Goal: Information Seeking & Learning: Learn about a topic

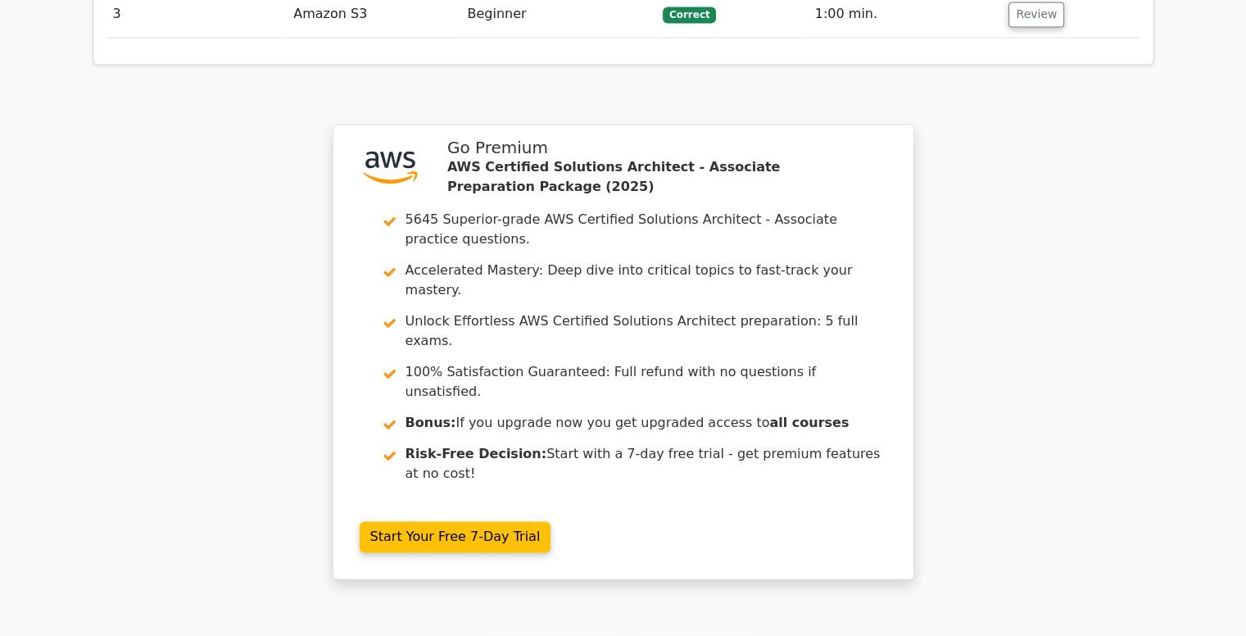
scroll to position [2593, 0]
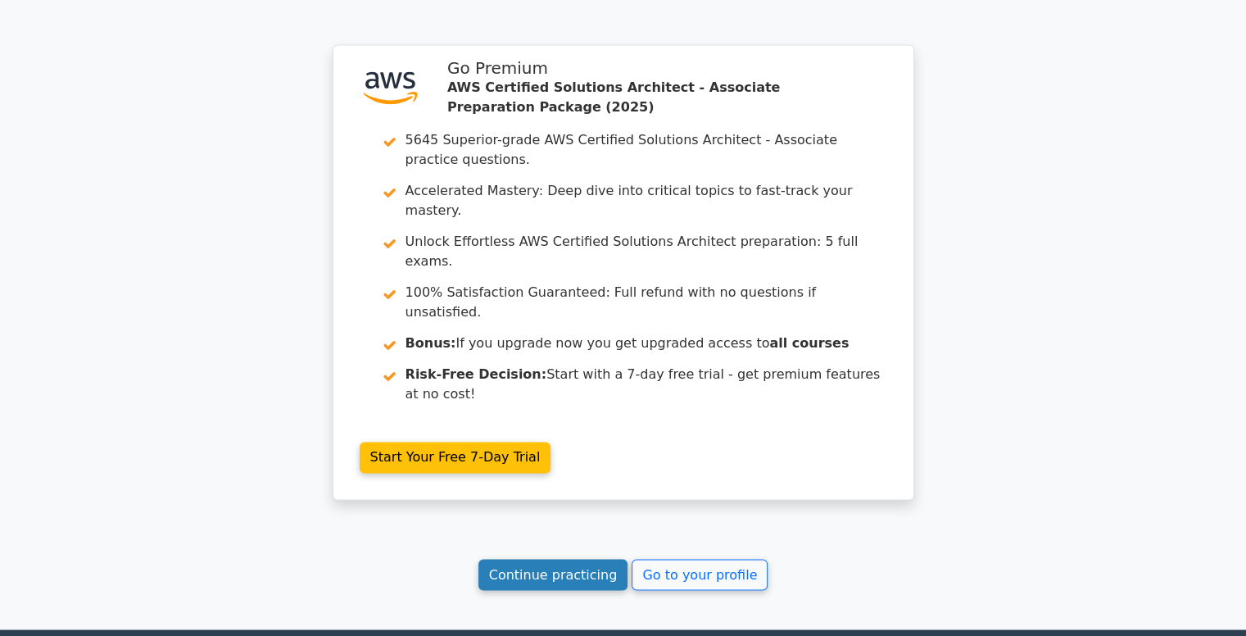
click at [561, 559] on link "Continue practicing" at bounding box center [553, 574] width 150 height 31
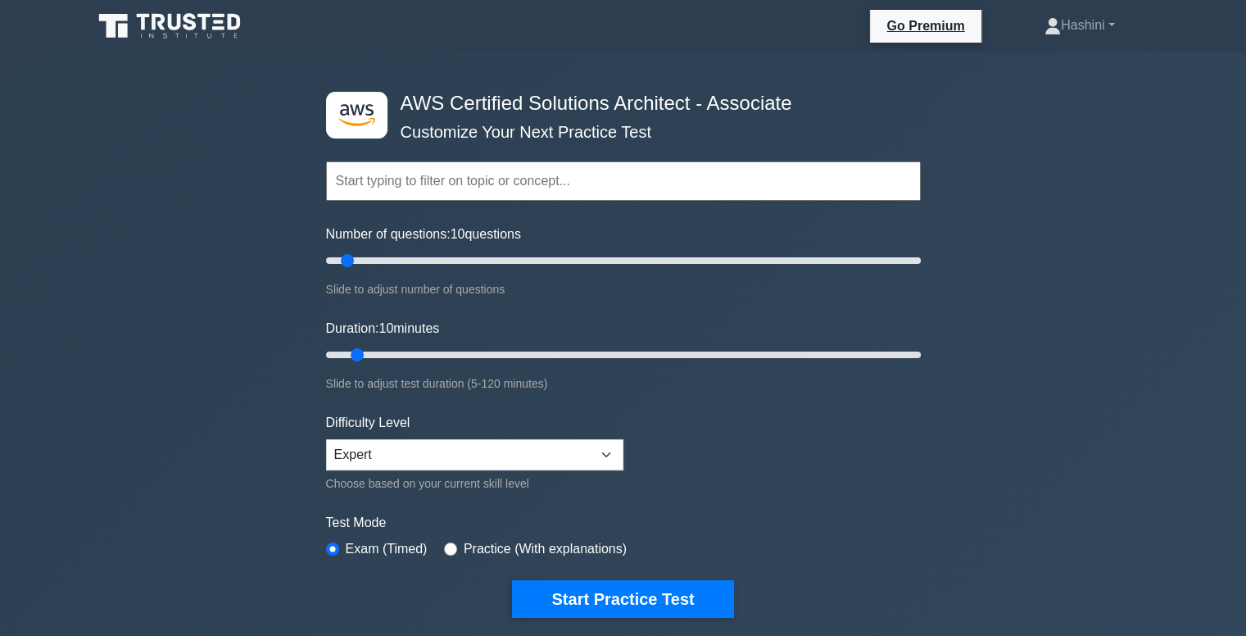
click at [426, 181] on input "text" at bounding box center [623, 180] width 595 height 39
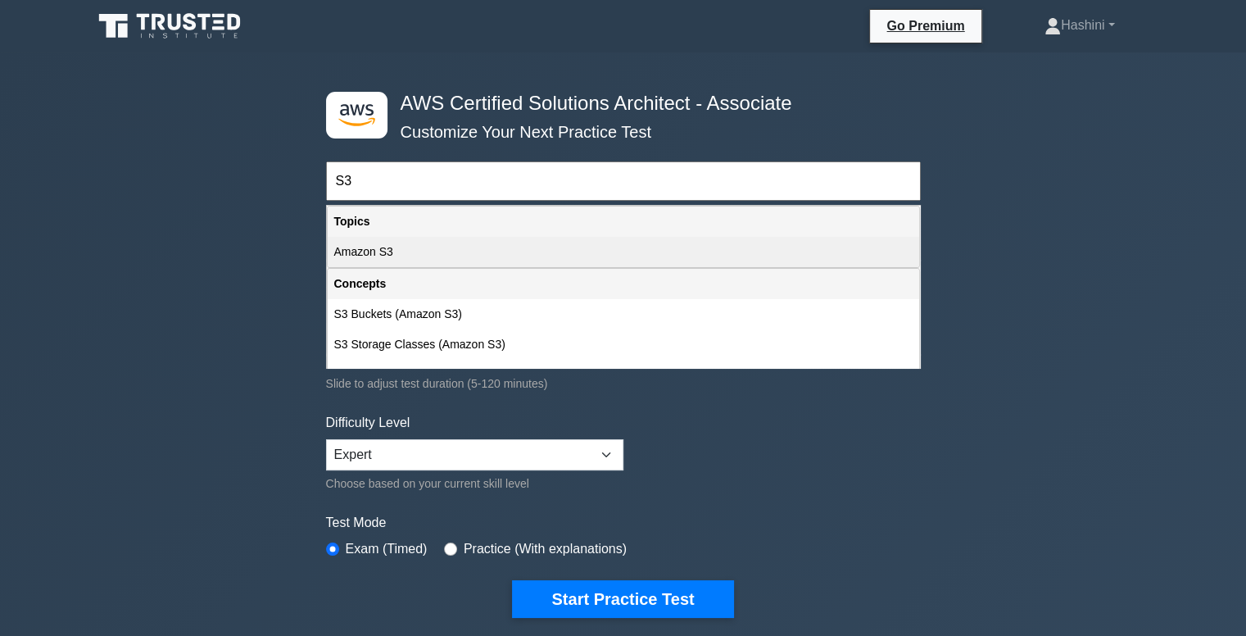
click at [416, 260] on div "Amazon S3" at bounding box center [623, 252] width 591 height 30
type input "Amazon S3"
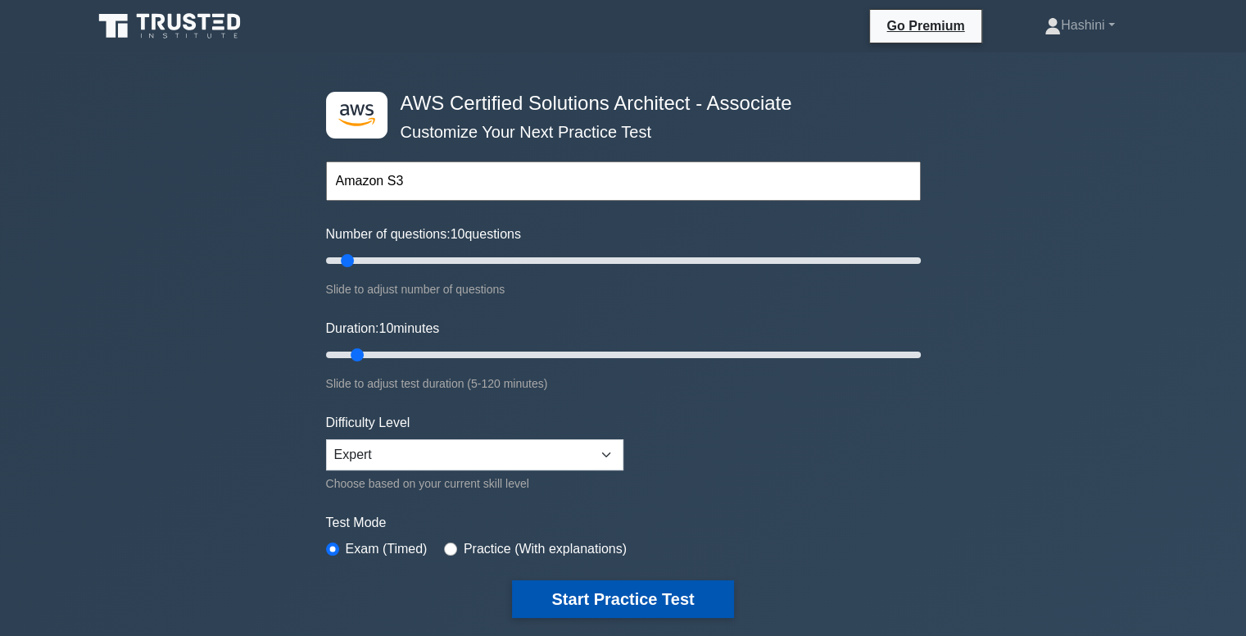
click at [604, 610] on button "Start Practice Test" at bounding box center [622, 599] width 221 height 38
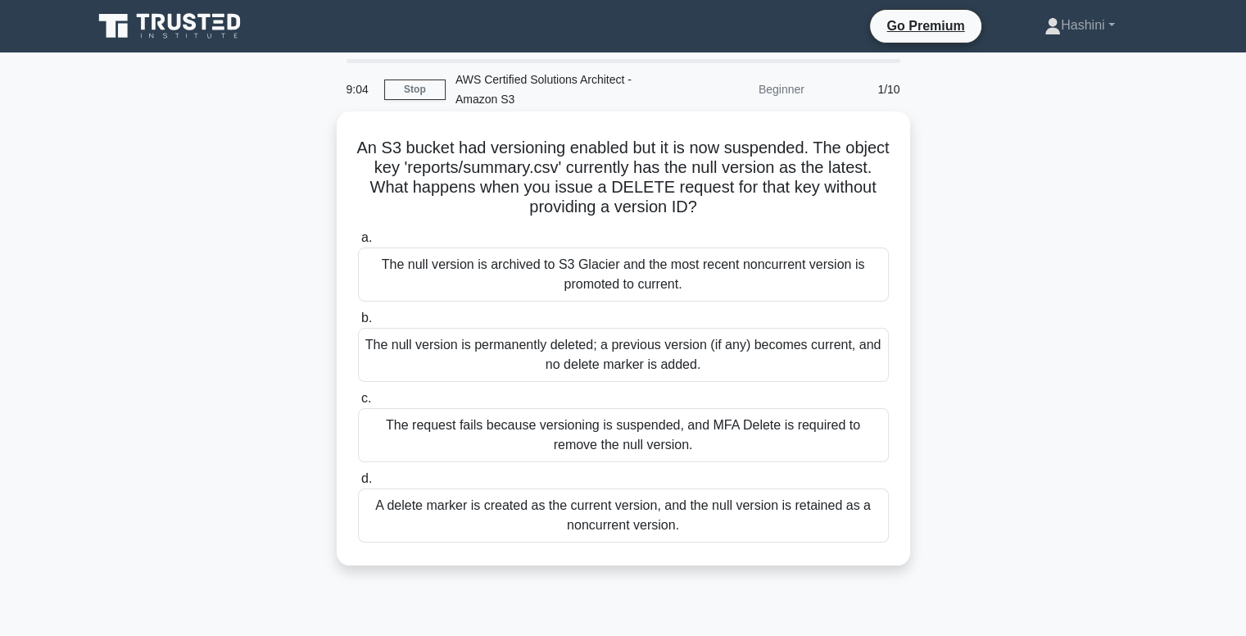
click at [534, 357] on div "The null version is permanently deleted; a previous version (if any) becomes cu…" at bounding box center [623, 355] width 531 height 54
click at [358, 324] on input "b. The null version is permanently deleted; a previous version (if any) becomes…" at bounding box center [358, 318] width 0 height 11
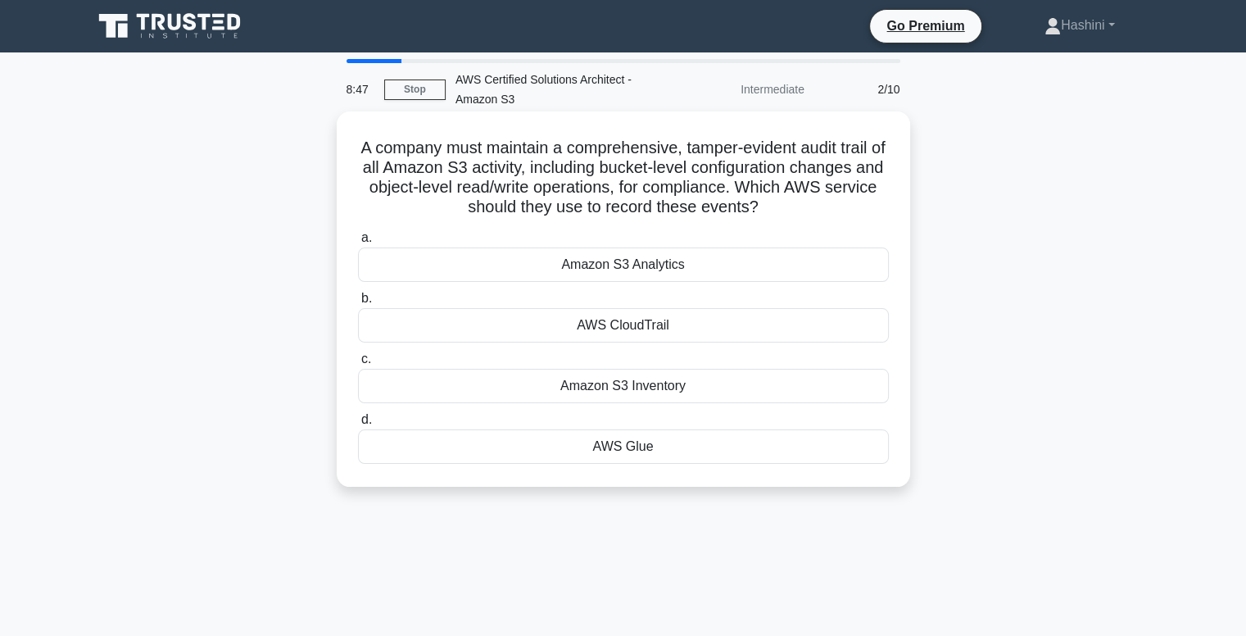
click at [514, 334] on div "AWS CloudTrail" at bounding box center [623, 325] width 531 height 34
click at [358, 304] on input "b. AWS CloudTrail" at bounding box center [358, 298] width 0 height 11
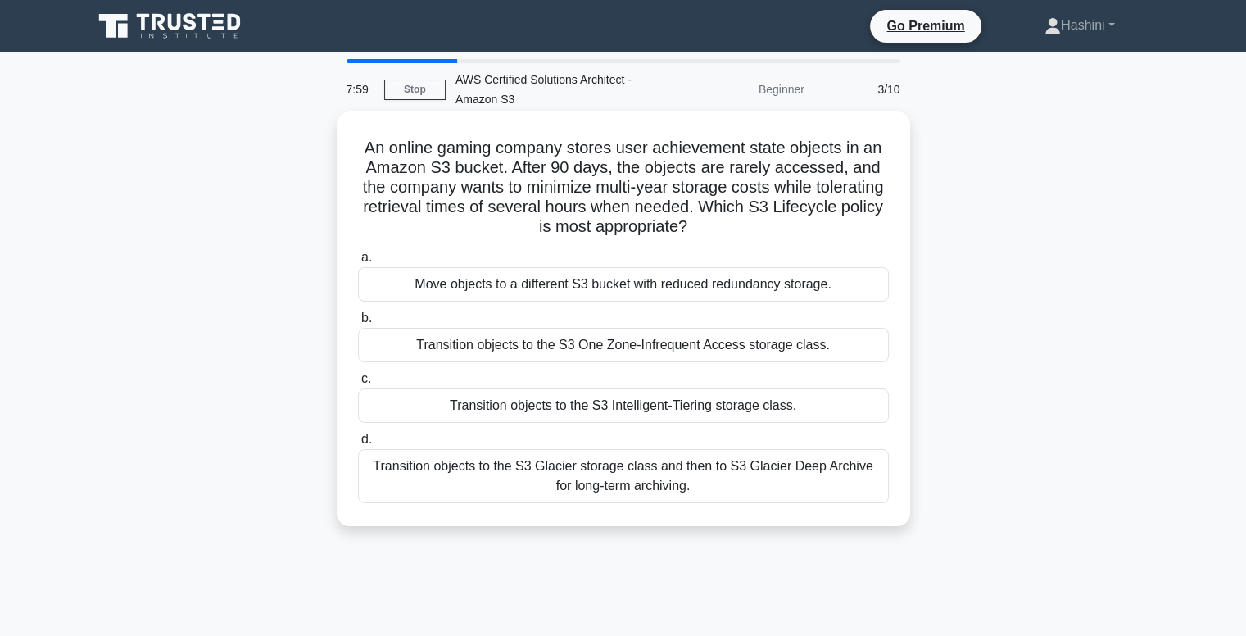
click at [605, 472] on div "Transition objects to the S3 Glacier storage class and then to S3 Glacier Deep …" at bounding box center [623, 476] width 531 height 54
click at [358, 445] on input "d. Transition objects to the S3 Glacier storage class and then to S3 Glacier De…" at bounding box center [358, 439] width 0 height 11
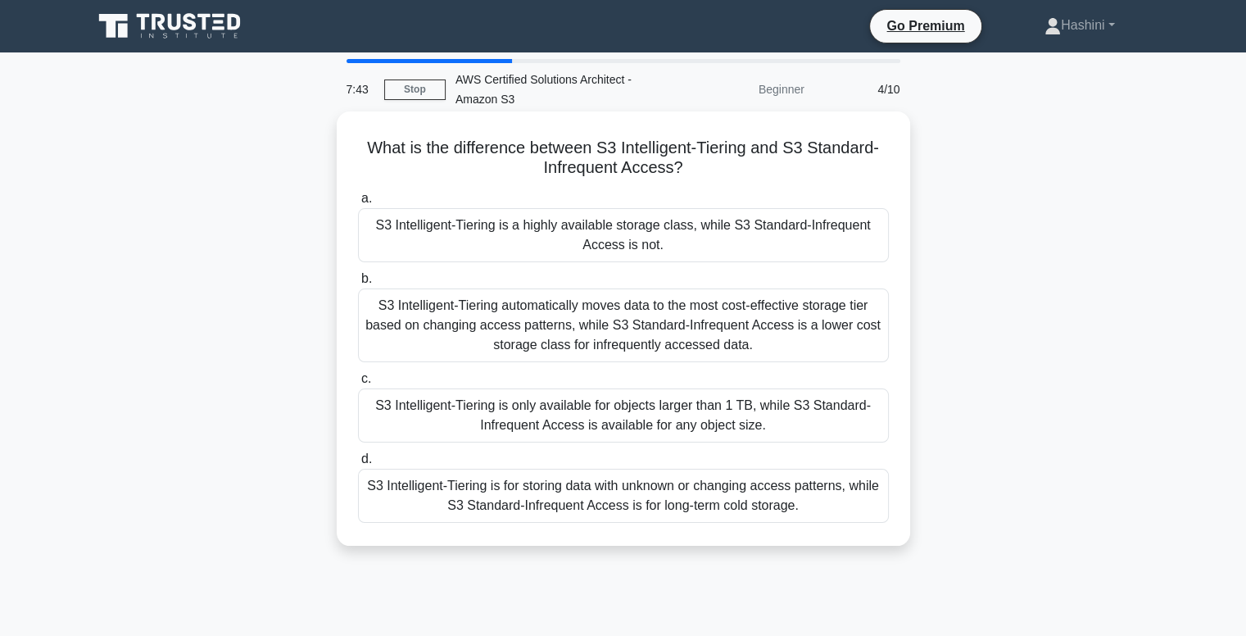
click at [581, 327] on div "S3 Intelligent-Tiering automatically moves data to the most cost-effective stor…" at bounding box center [623, 325] width 531 height 74
click at [358, 284] on input "b. S3 Intelligent-Tiering automatically moves data to the most cost-effective s…" at bounding box center [358, 279] width 0 height 11
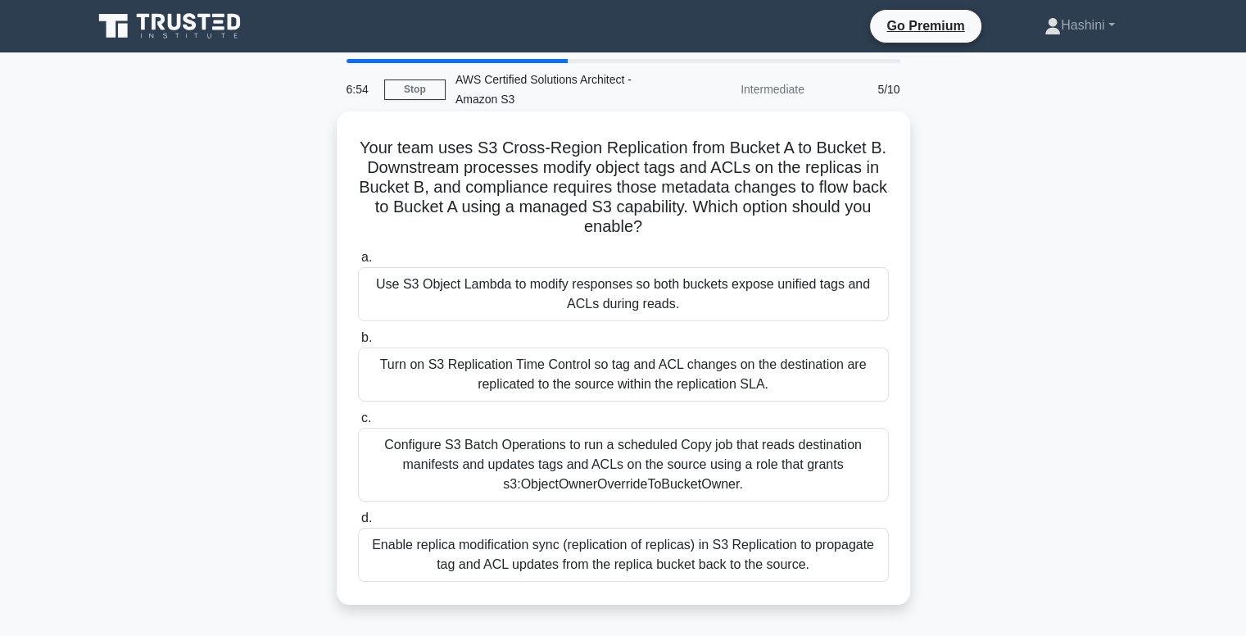
click at [767, 558] on div "Enable replica modification sync (replication of replicas) in S3 Replication to…" at bounding box center [623, 555] width 531 height 54
click at [358, 523] on input "d. Enable replica modification sync (replication of replicas) in S3 Replication…" at bounding box center [358, 518] width 0 height 11
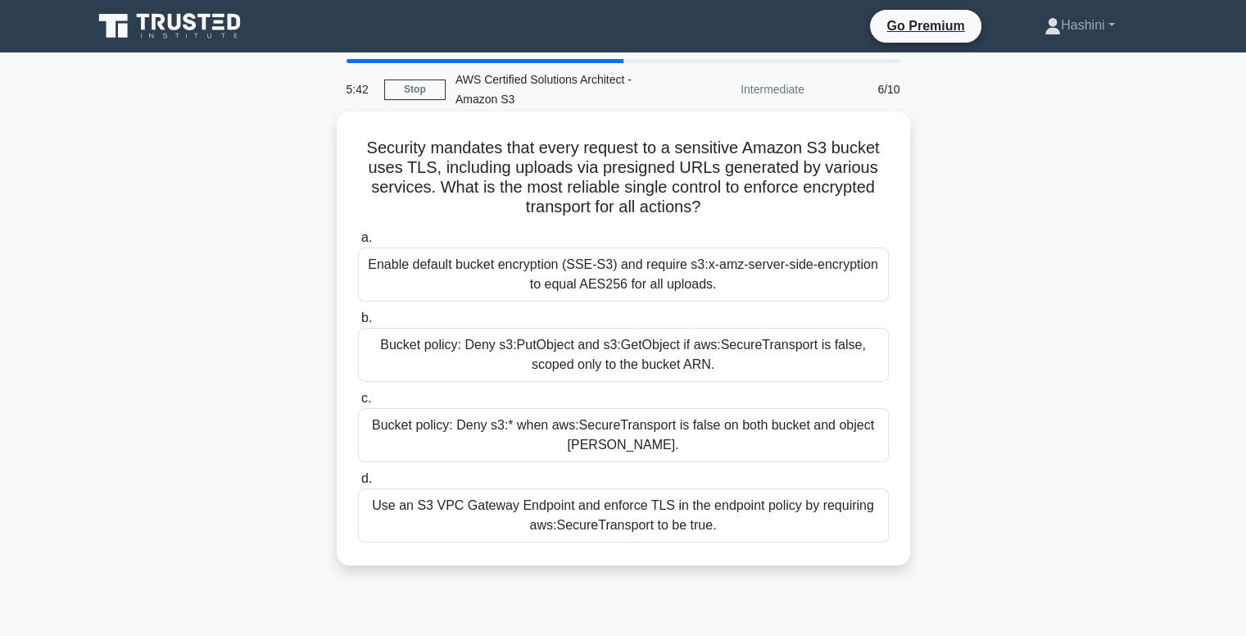
click at [718, 363] on div "Bucket policy: Deny s3:PutObject and s3:GetObject if aws:SecureTransport is fal…" at bounding box center [623, 355] width 531 height 54
click at [358, 324] on input "b. Bucket policy: Deny s3:PutObject and s3:GetObject if aws:SecureTransport is …" at bounding box center [358, 318] width 0 height 11
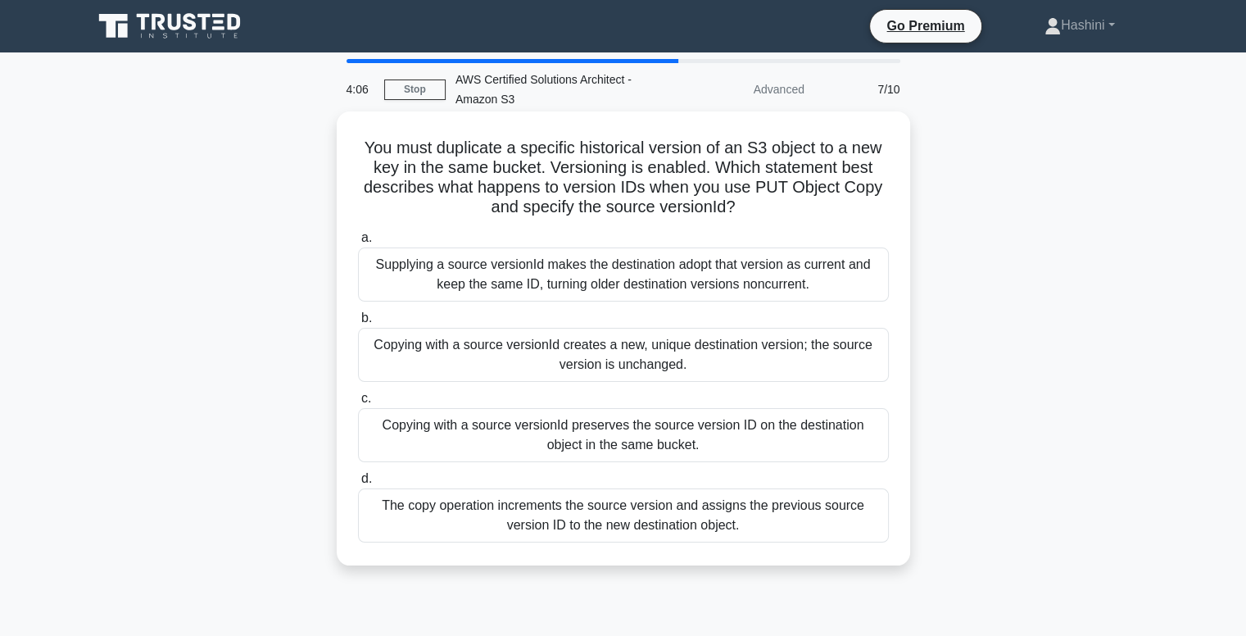
click at [775, 365] on div "Copying with a source versionId creates a new, unique destination version; the …" at bounding box center [623, 355] width 531 height 54
click at [358, 324] on input "b. Copying with a source versionId creates a new, unique destination version; t…" at bounding box center [358, 318] width 0 height 11
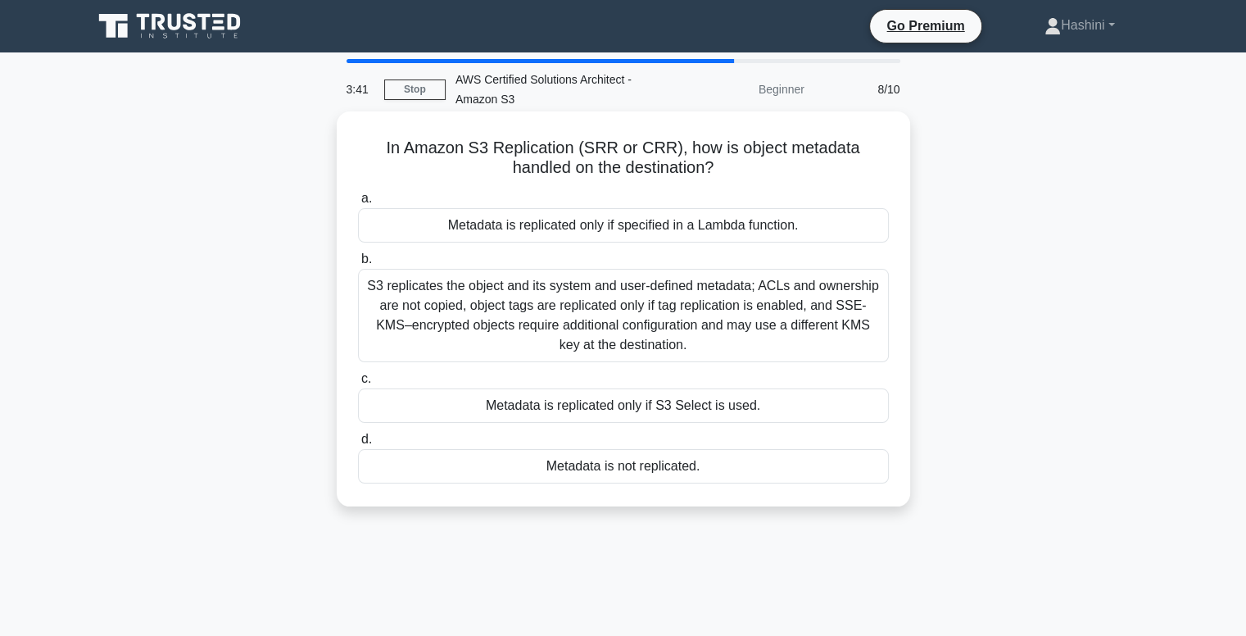
click at [801, 323] on div "S3 replicates the object and its system and user-defined metadata; ACLs and own…" at bounding box center [623, 315] width 531 height 93
click at [358, 265] on input "b. S3 replicates the object and its system and user-defined metadata; ACLs and …" at bounding box center [358, 259] width 0 height 11
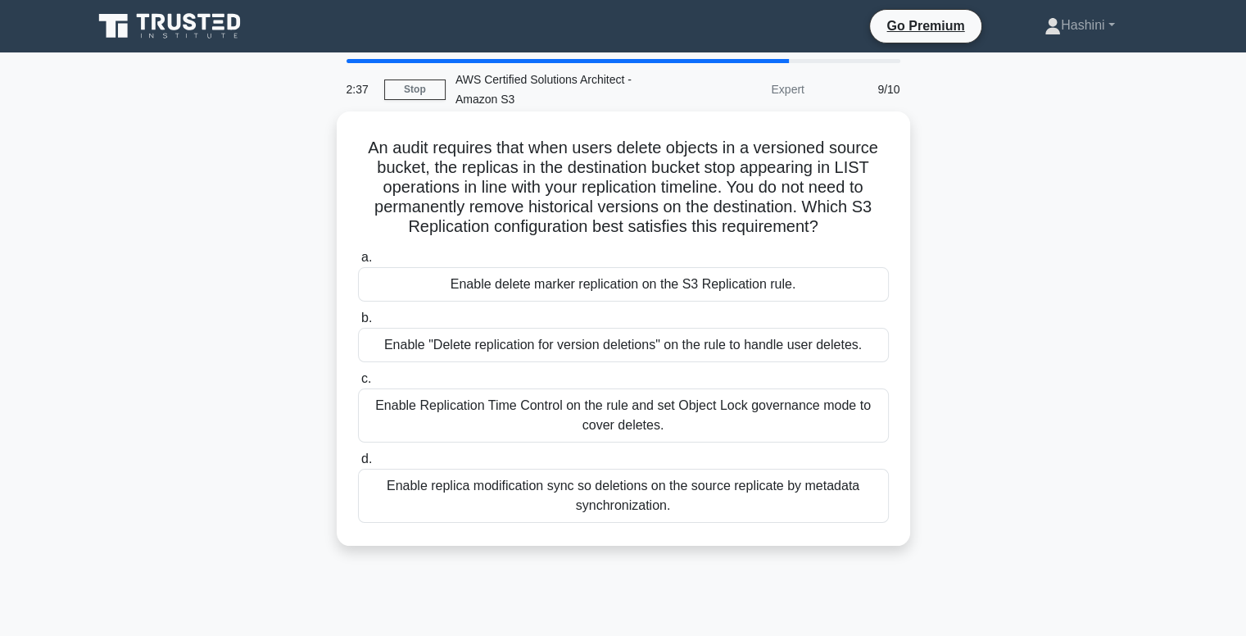
click at [696, 342] on div "Enable "Delete replication for version deletions" on the rule to handle user de…" at bounding box center [623, 345] width 531 height 34
click at [358, 324] on input "b. Enable "Delete replication for version deletions" on the rule to handle user…" at bounding box center [358, 318] width 0 height 11
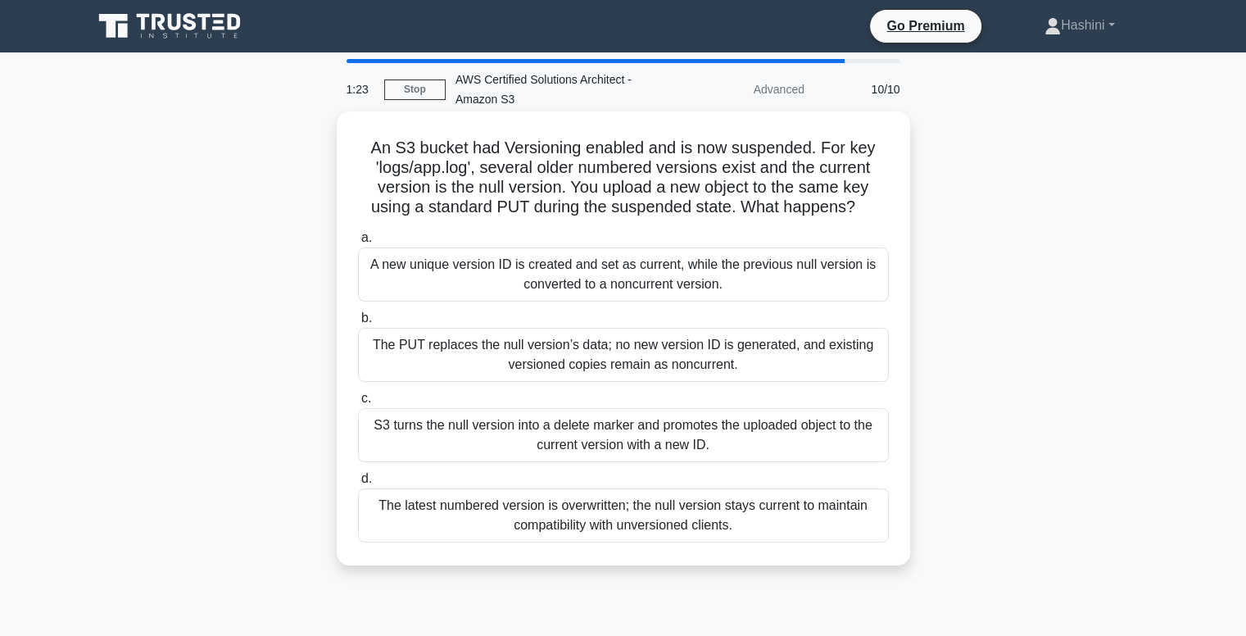
click at [857, 347] on div "The PUT replaces the null version’s data; no new version ID is generated, and e…" at bounding box center [623, 355] width 531 height 54
click at [358, 324] on input "b. The PUT replaces the null version’s data; no new version ID is generated, an…" at bounding box center [358, 318] width 0 height 11
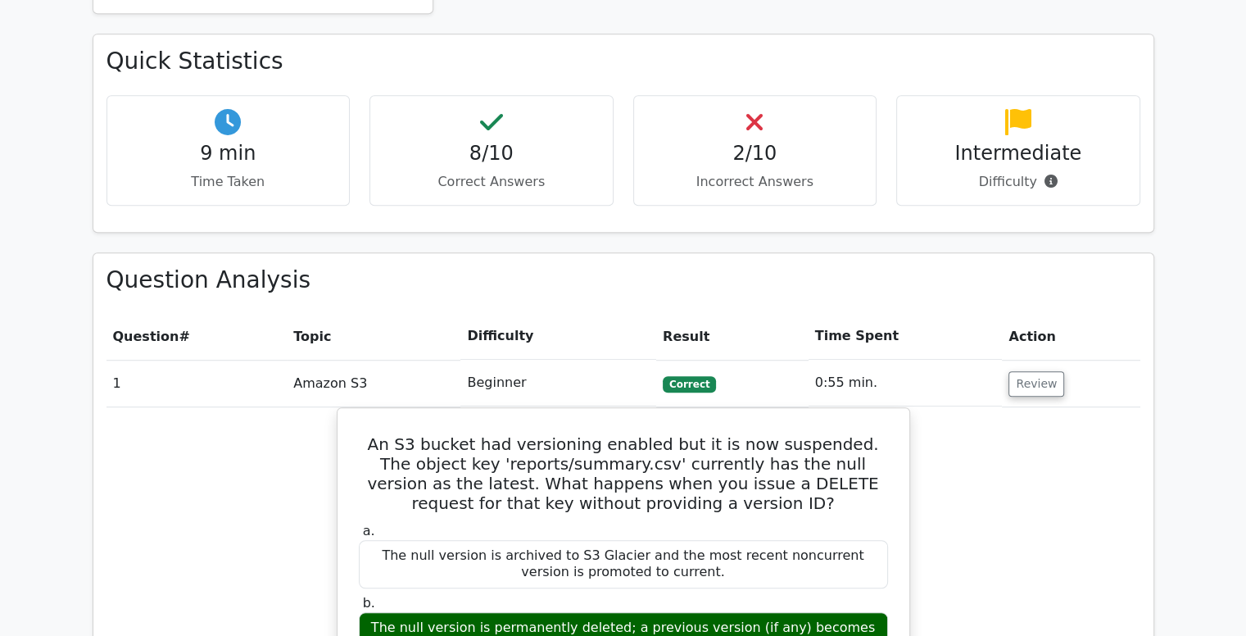
scroll to position [939, 0]
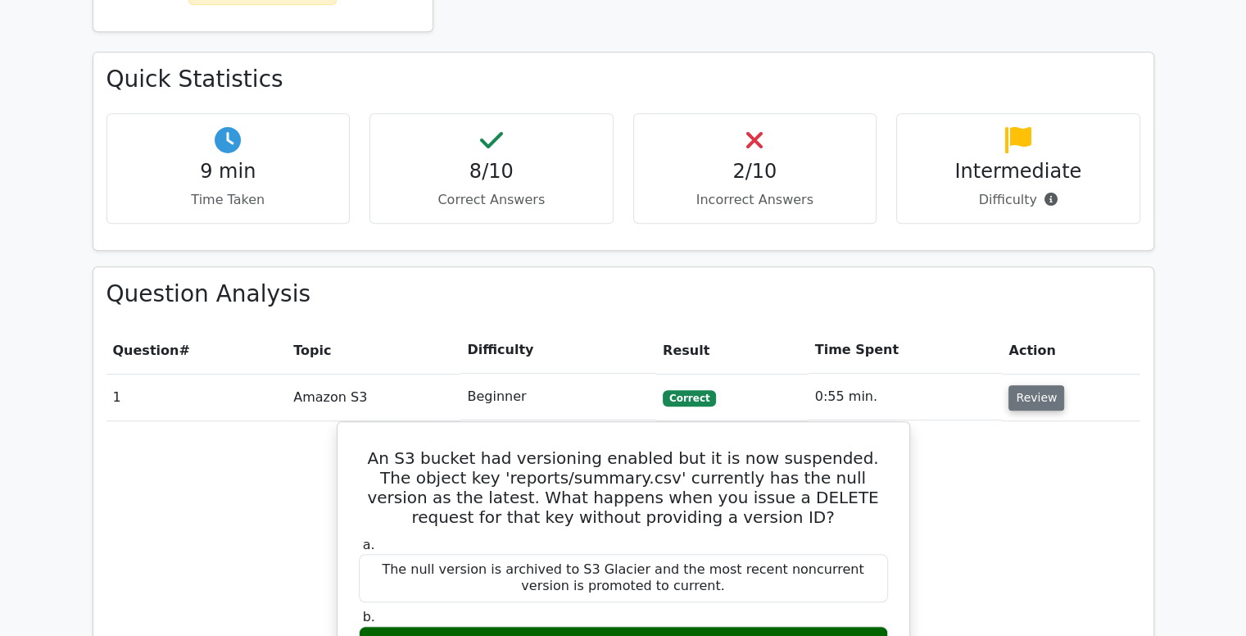
click at [1027, 385] on button "Review" at bounding box center [1036, 397] width 56 height 25
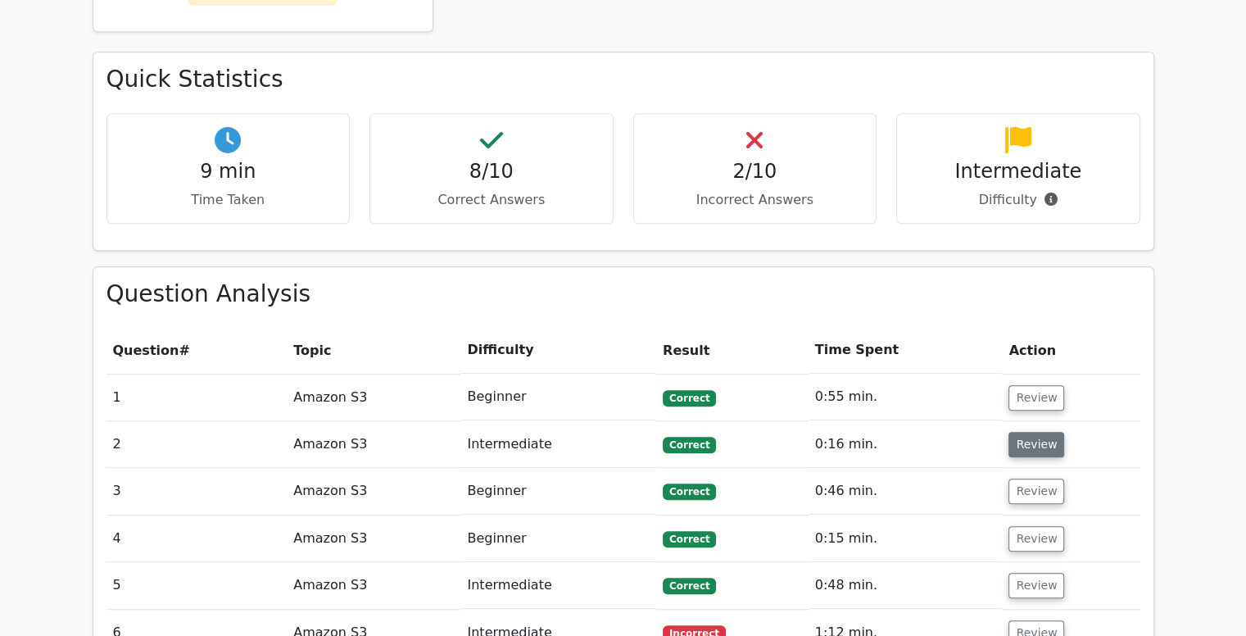
click at [1023, 432] on button "Review" at bounding box center [1036, 444] width 56 height 25
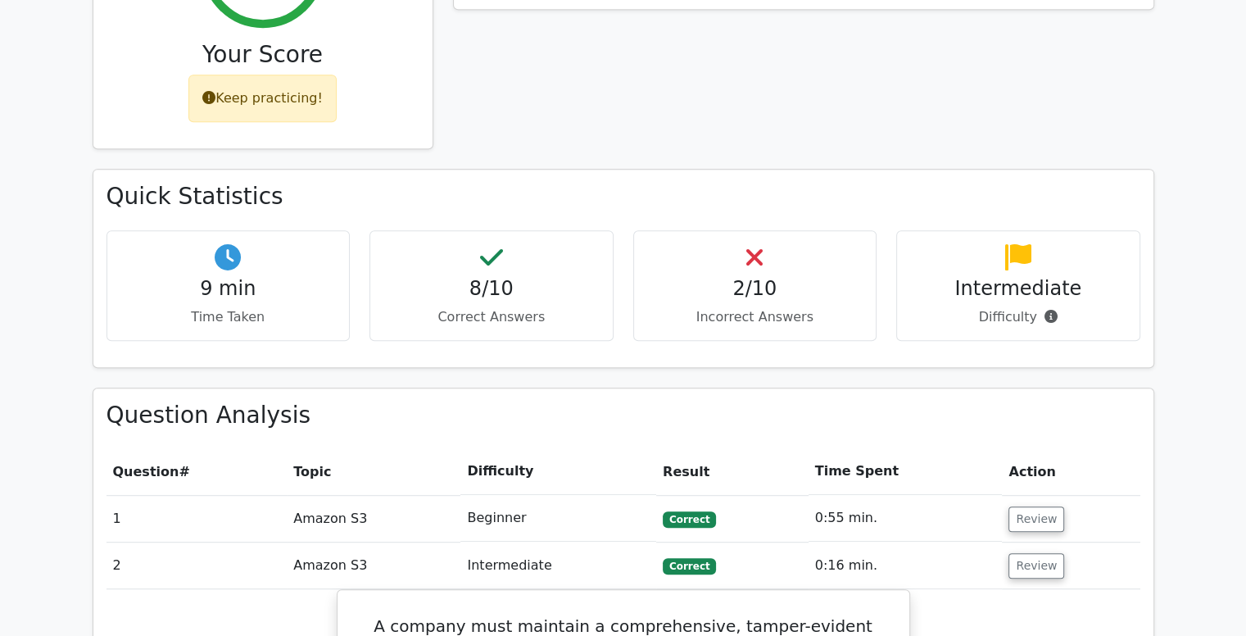
scroll to position [818, 0]
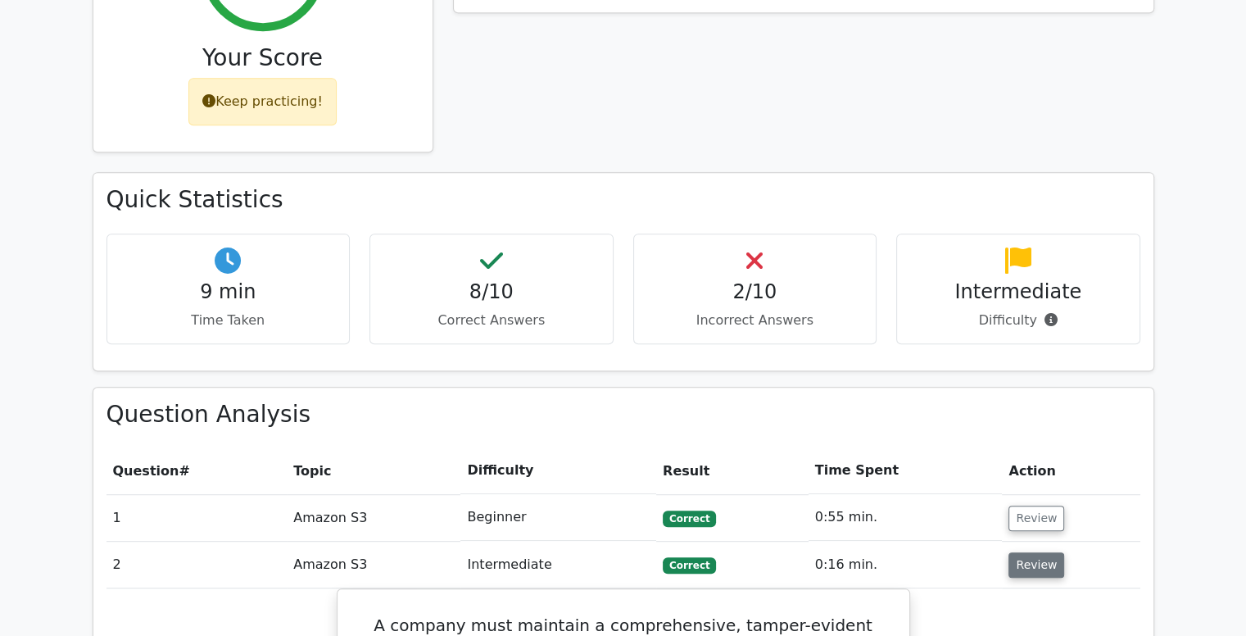
click at [1035, 552] on button "Review" at bounding box center [1036, 564] width 56 height 25
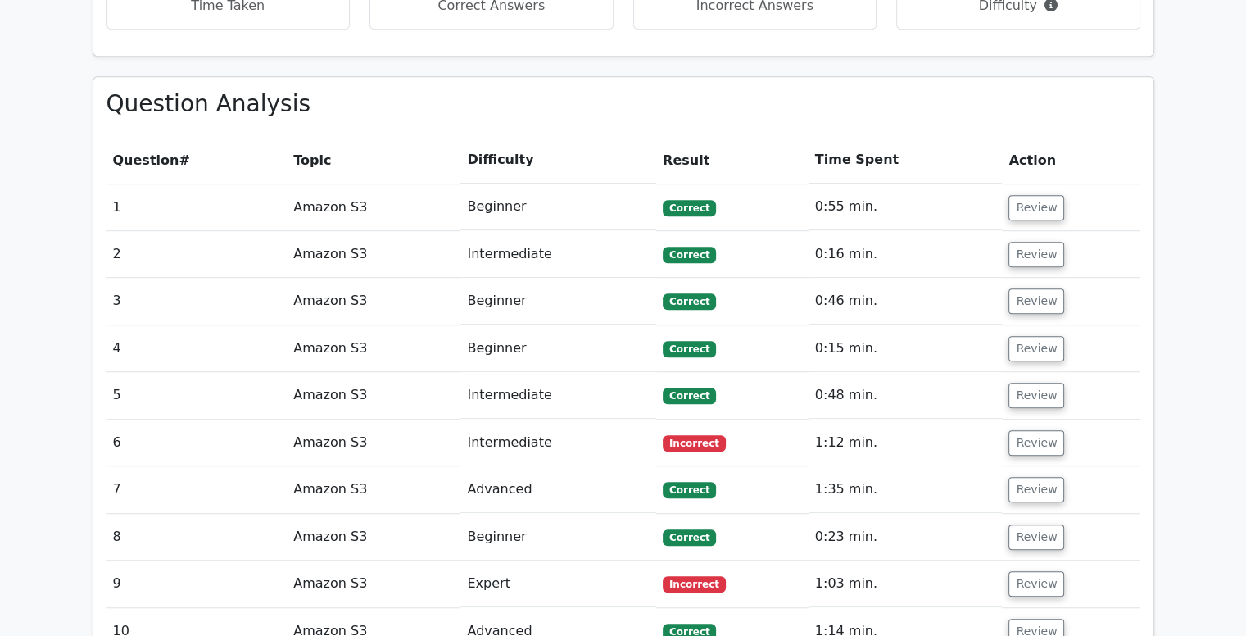
scroll to position [1135, 0]
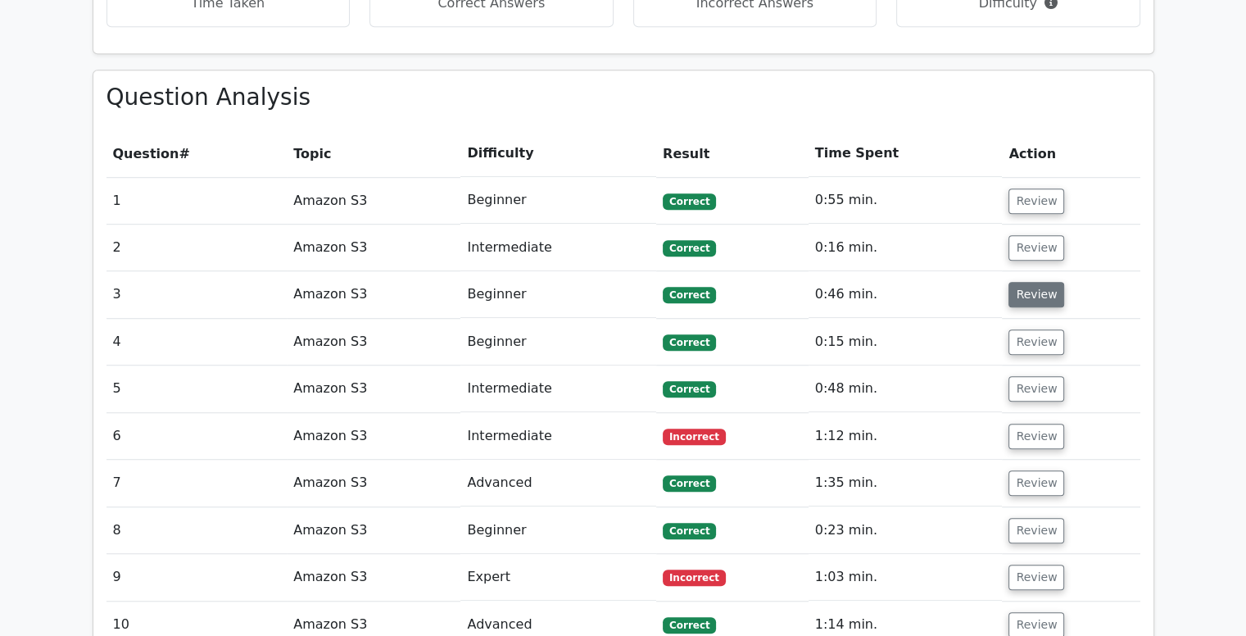
click at [1028, 282] on button "Review" at bounding box center [1036, 294] width 56 height 25
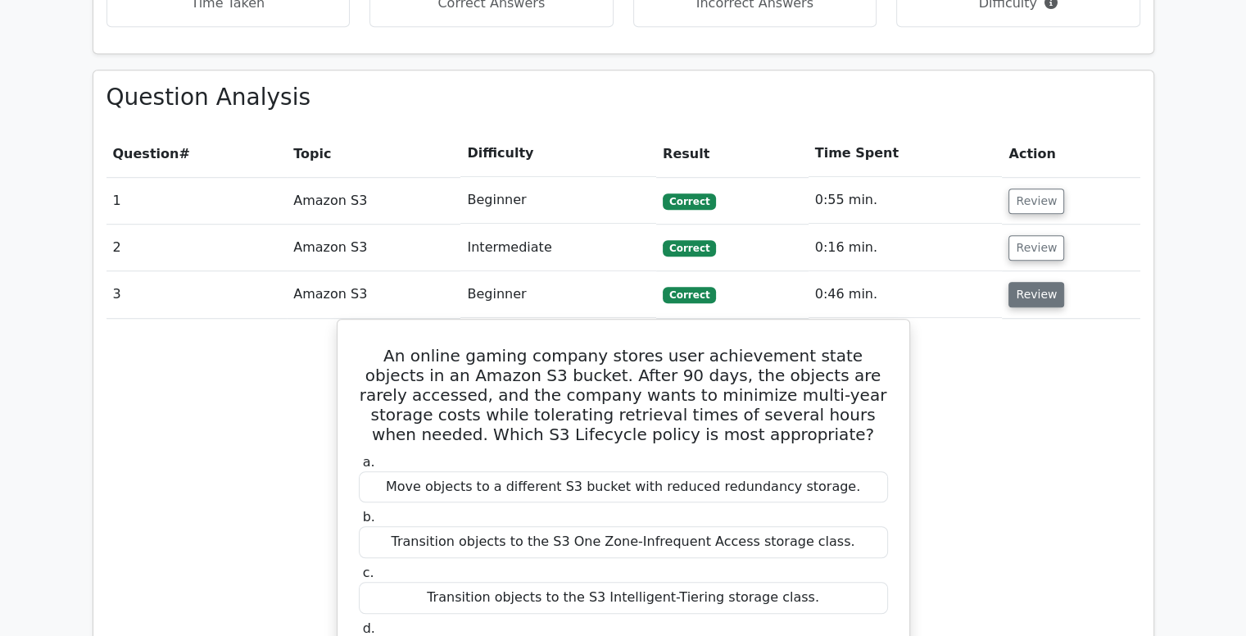
click at [1028, 282] on button "Review" at bounding box center [1036, 294] width 56 height 25
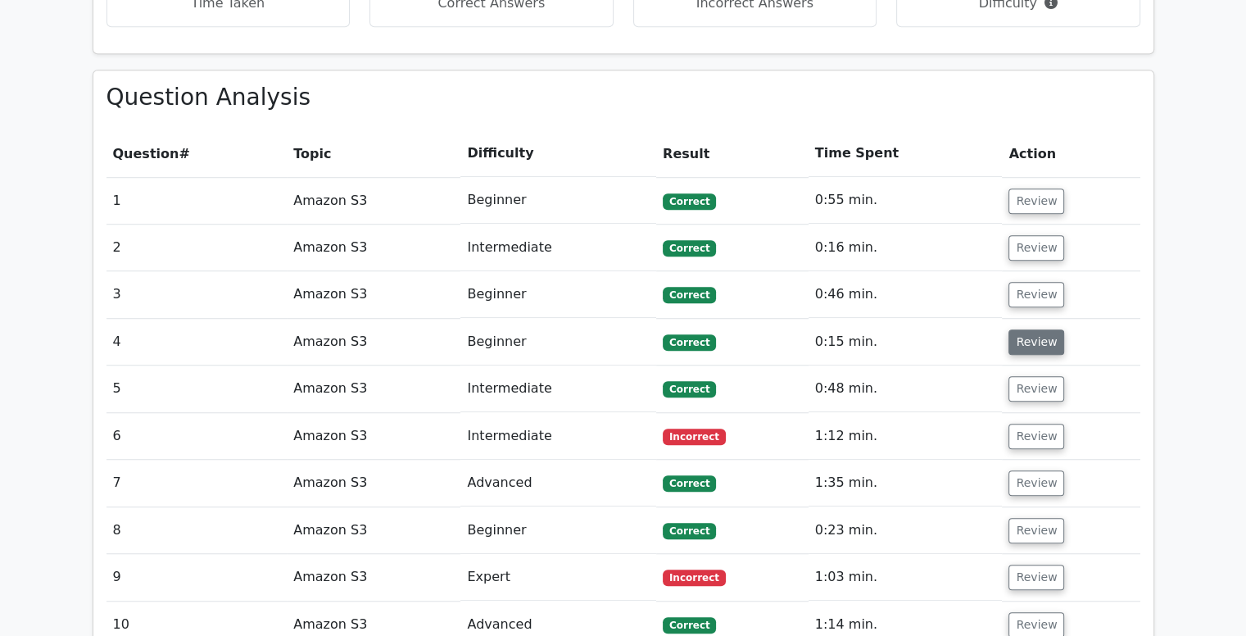
click at [1031, 329] on button "Review" at bounding box center [1036, 341] width 56 height 25
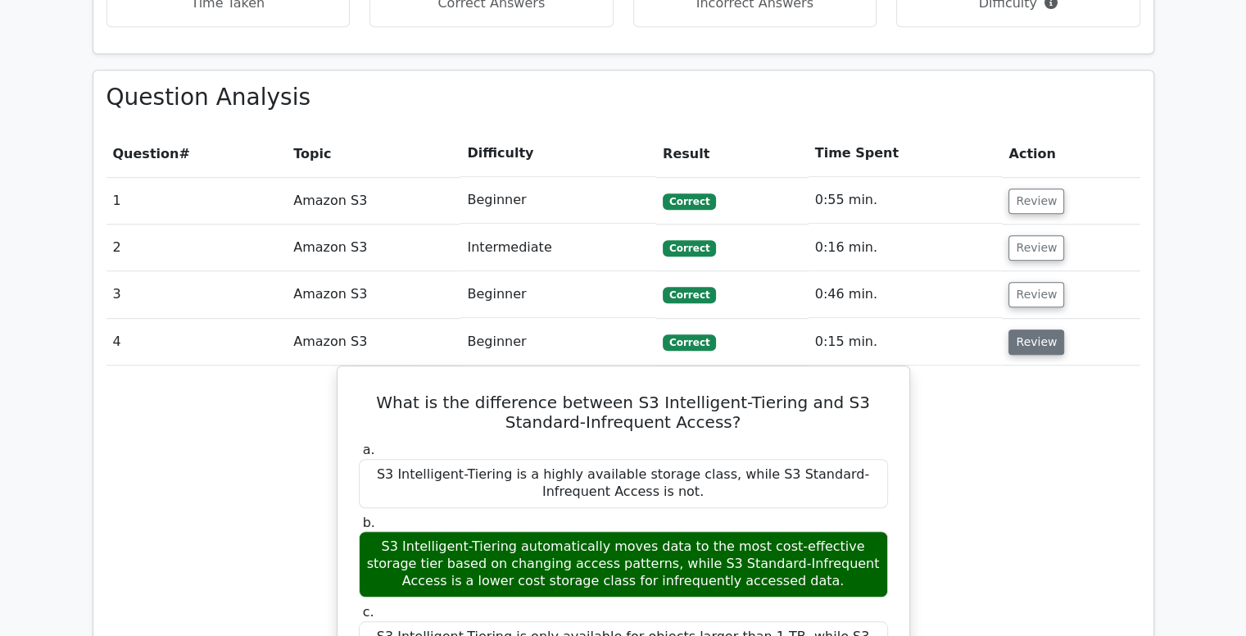
click at [1031, 329] on button "Review" at bounding box center [1036, 341] width 56 height 25
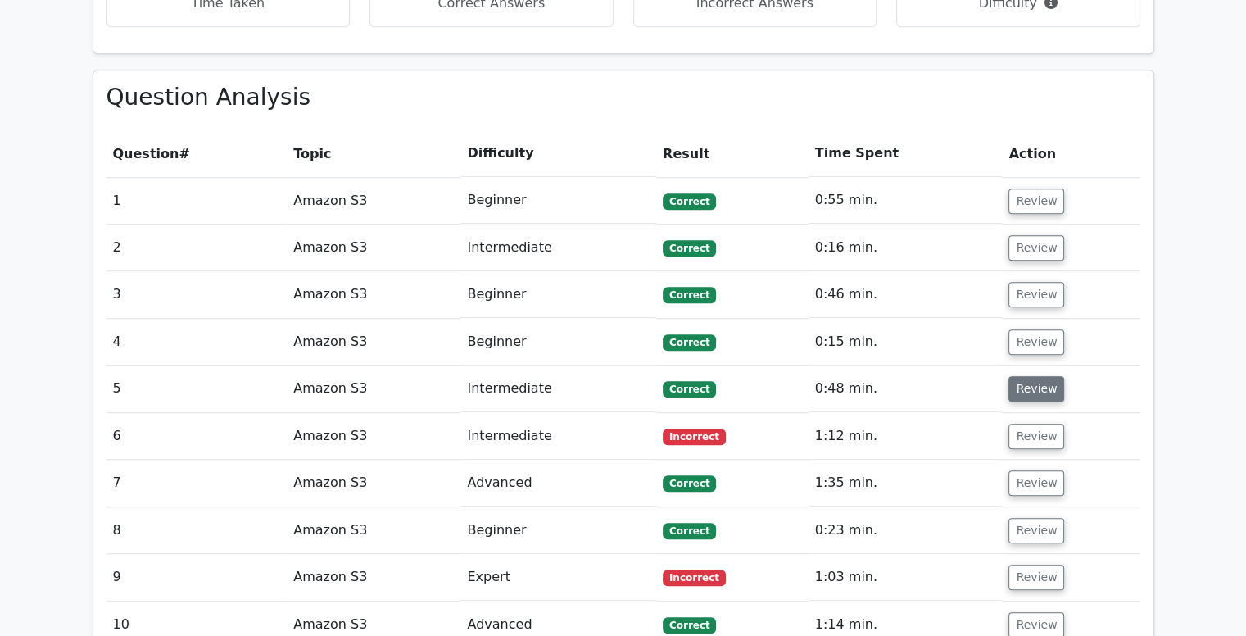
click at [1033, 376] on button "Review" at bounding box center [1036, 388] width 56 height 25
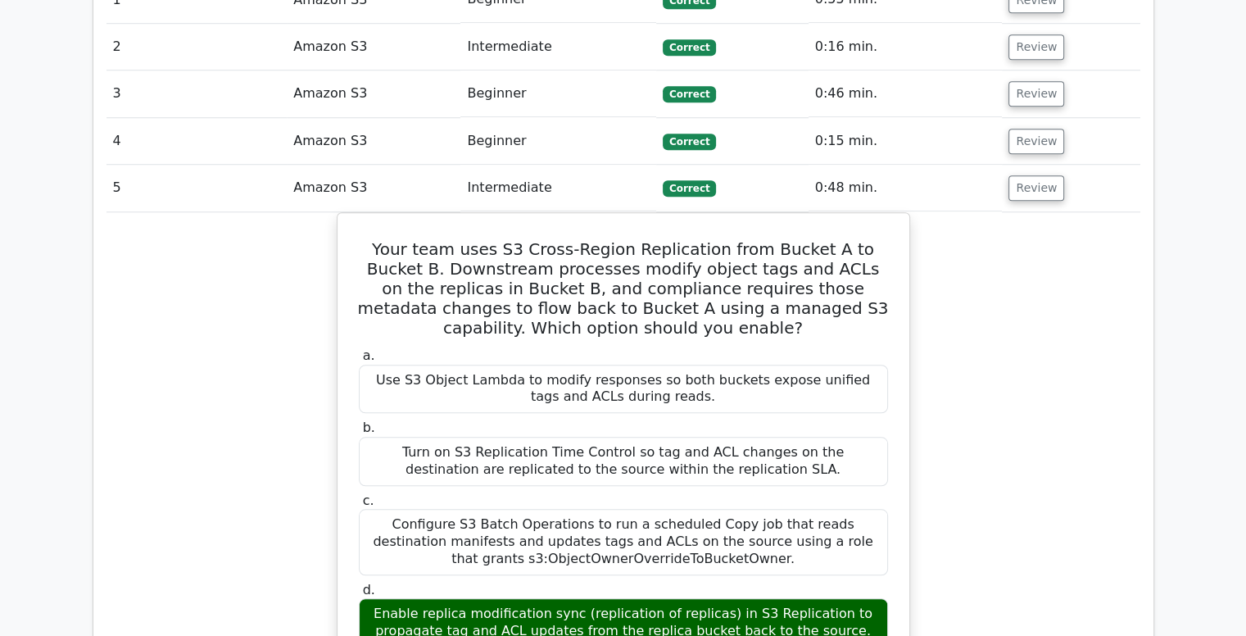
scroll to position [1348, 0]
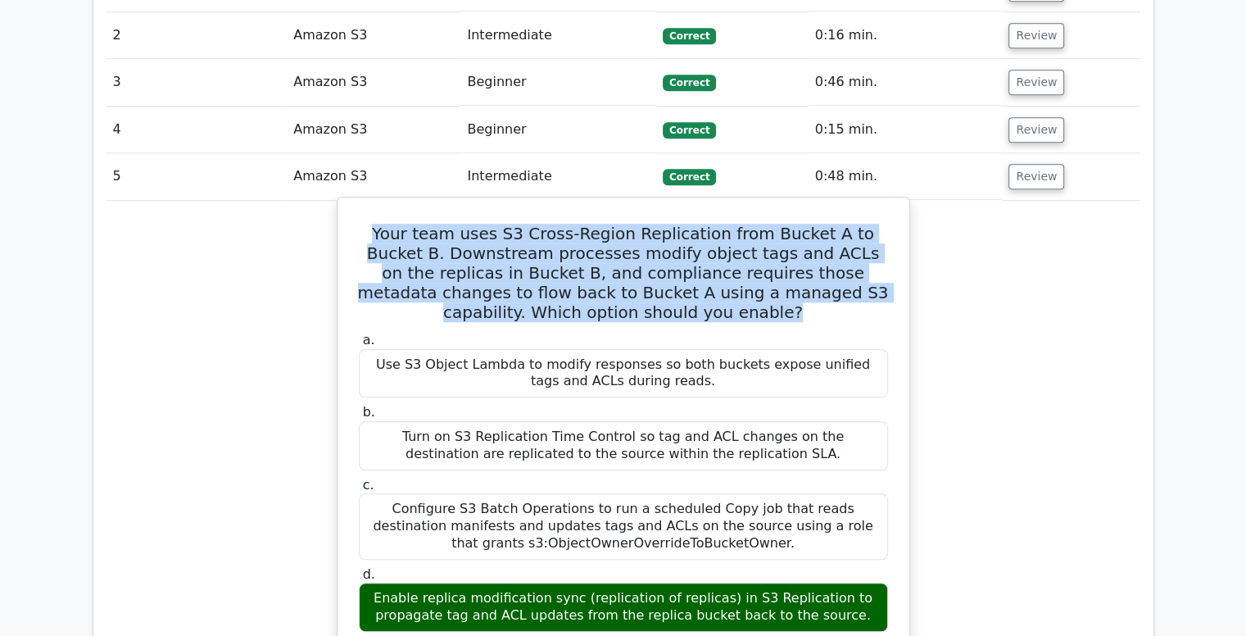
drag, startPoint x: 669, startPoint y: 231, endPoint x: 353, endPoint y: 152, distance: 325.9
click at [353, 204] on div "Your team uses S3 Cross-Region Replication from Bucket A to Bucket B. Downstrea…" at bounding box center [623, 616] width 559 height 824
copy h5 "Your team uses S3 Cross-Region Replication from Bucket A to Bucket B. Downstrea…"
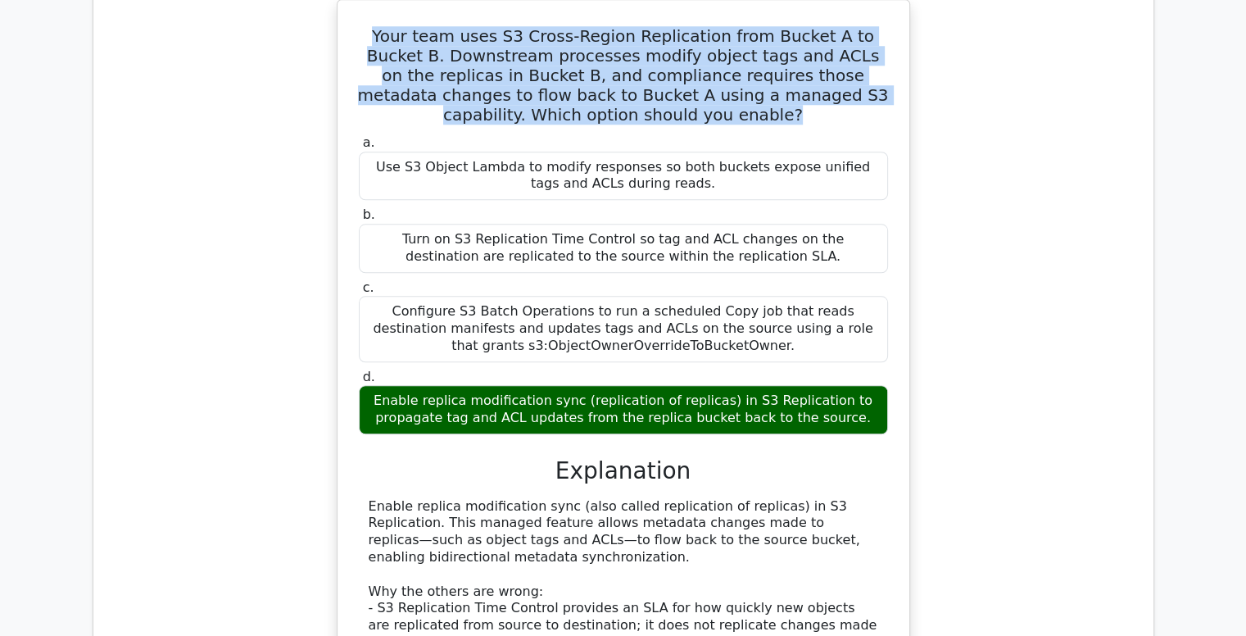
scroll to position [1622, 0]
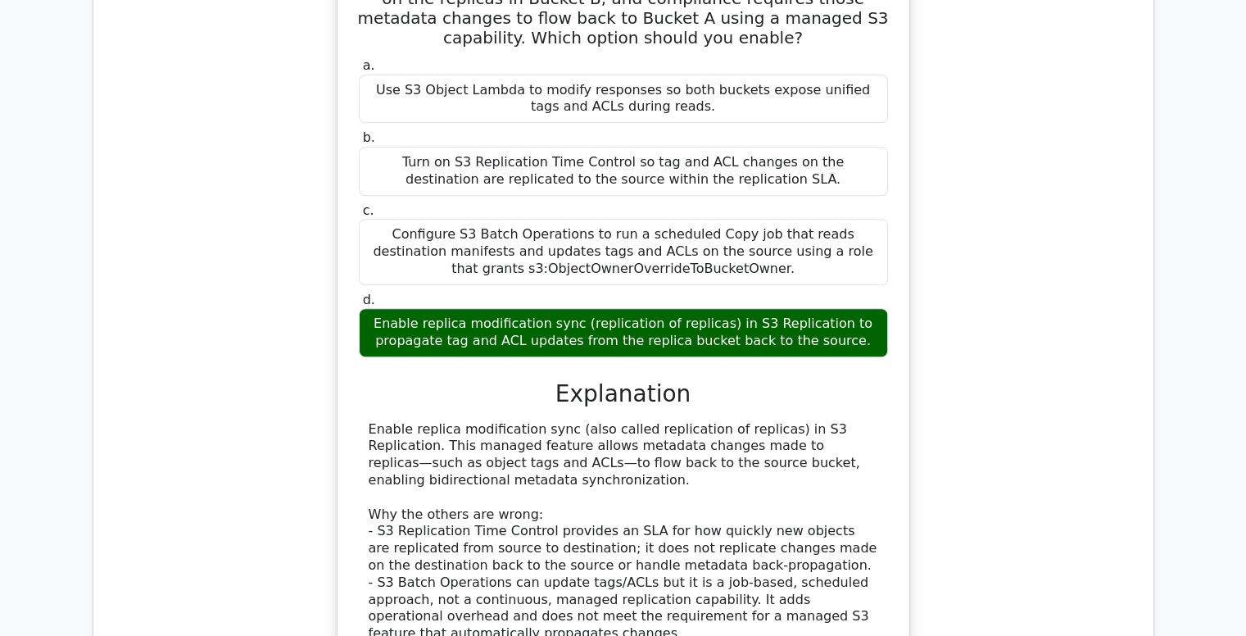
click at [445, 421] on div "Enable replica modification sync (also called replication of replicas) in S3 Re…" at bounding box center [624, 557] width 510 height 273
click at [414, 421] on div "Enable replica modification sync (also called replication of replicas) in S3 Re…" at bounding box center [624, 557] width 510 height 273
drag, startPoint x: 412, startPoint y: 347, endPoint x: 553, endPoint y: 350, distance: 140.9
click at [553, 421] on div "Enable replica modification sync (also called replication of replicas) in S3 Re…" at bounding box center [624, 557] width 510 height 273
copy div "replica modification sync"
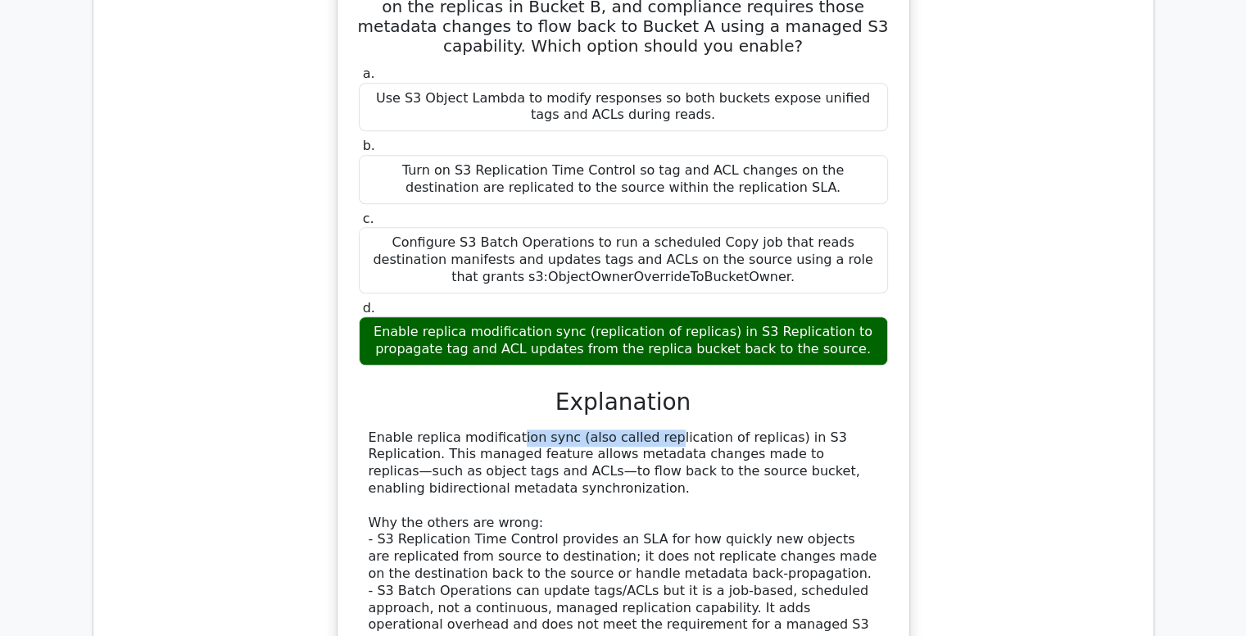
scroll to position [1247, 0]
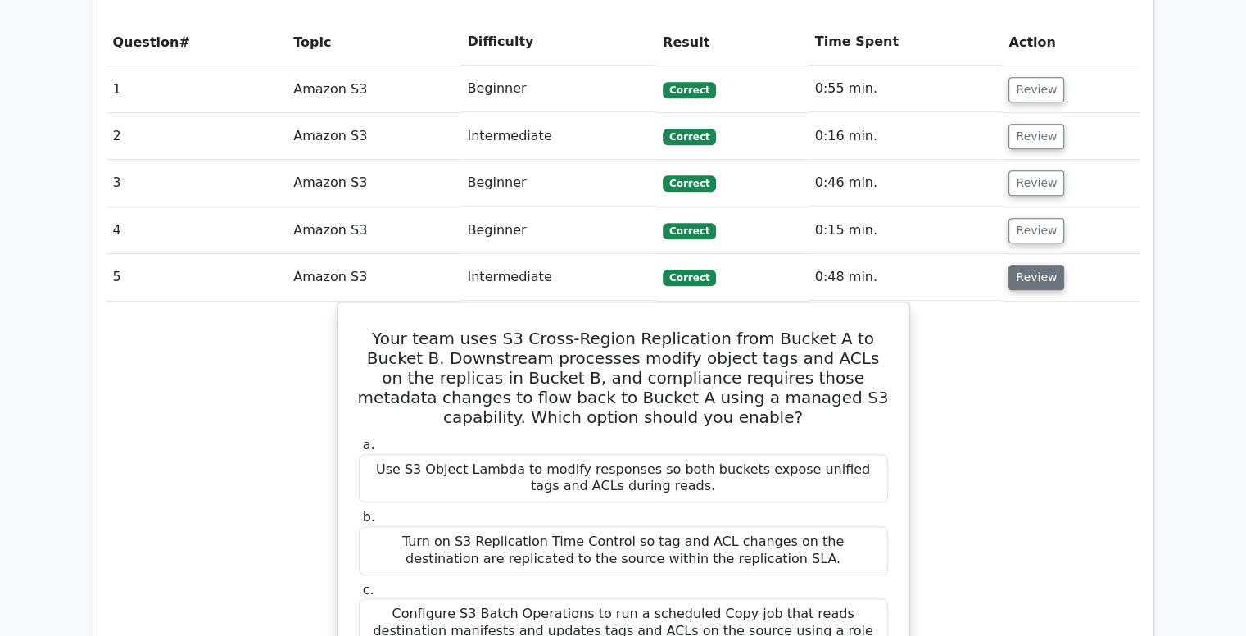
click at [1028, 265] on button "Review" at bounding box center [1036, 277] width 56 height 25
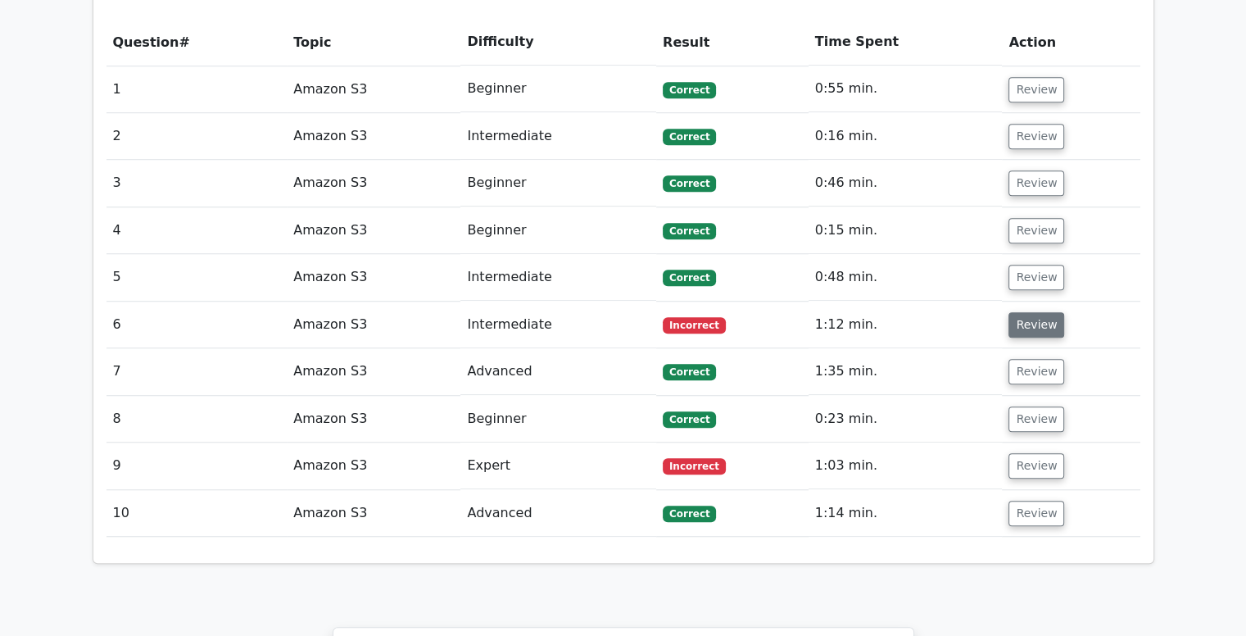
click at [1039, 312] on button "Review" at bounding box center [1036, 324] width 56 height 25
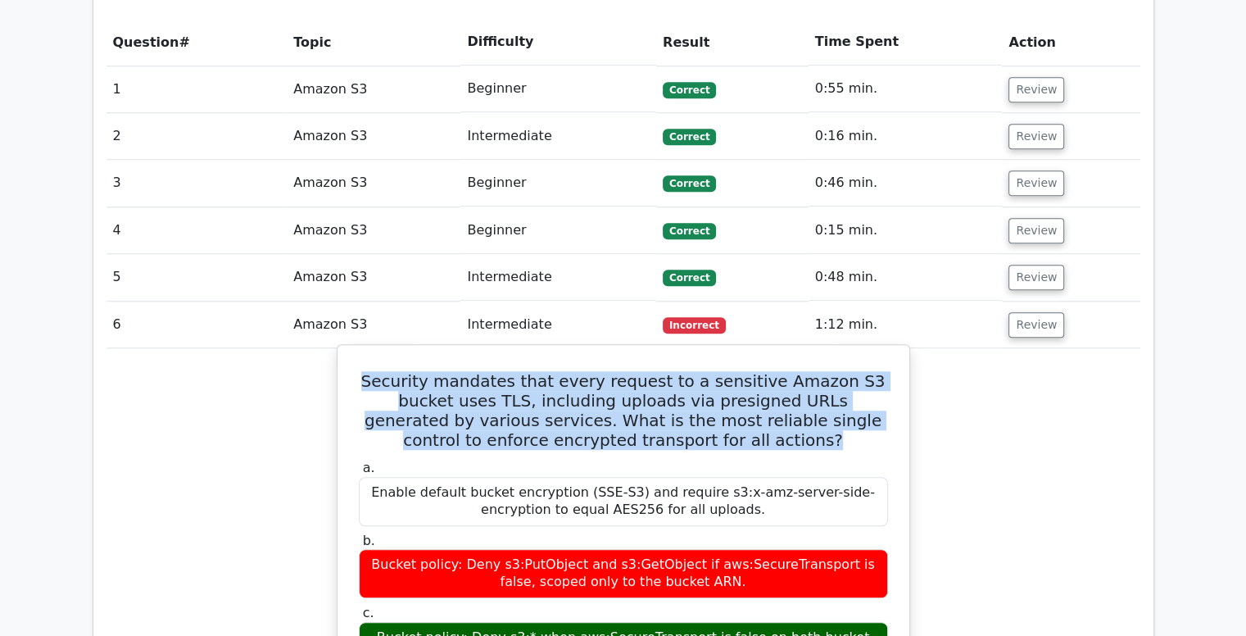
drag, startPoint x: 712, startPoint y: 360, endPoint x: 348, endPoint y: 304, distance: 368.1
copy h5 "Security mandates that every request to a sensitive Amazon S3 bucket uses TLS, …"
drag, startPoint x: 380, startPoint y: 485, endPoint x: 759, endPoint y: 513, distance: 379.5
click at [759, 549] on div "Bucket policy: Deny s3:PutObject and s3:GetObject if aws:SecureTransport is fal…" at bounding box center [623, 573] width 529 height 49
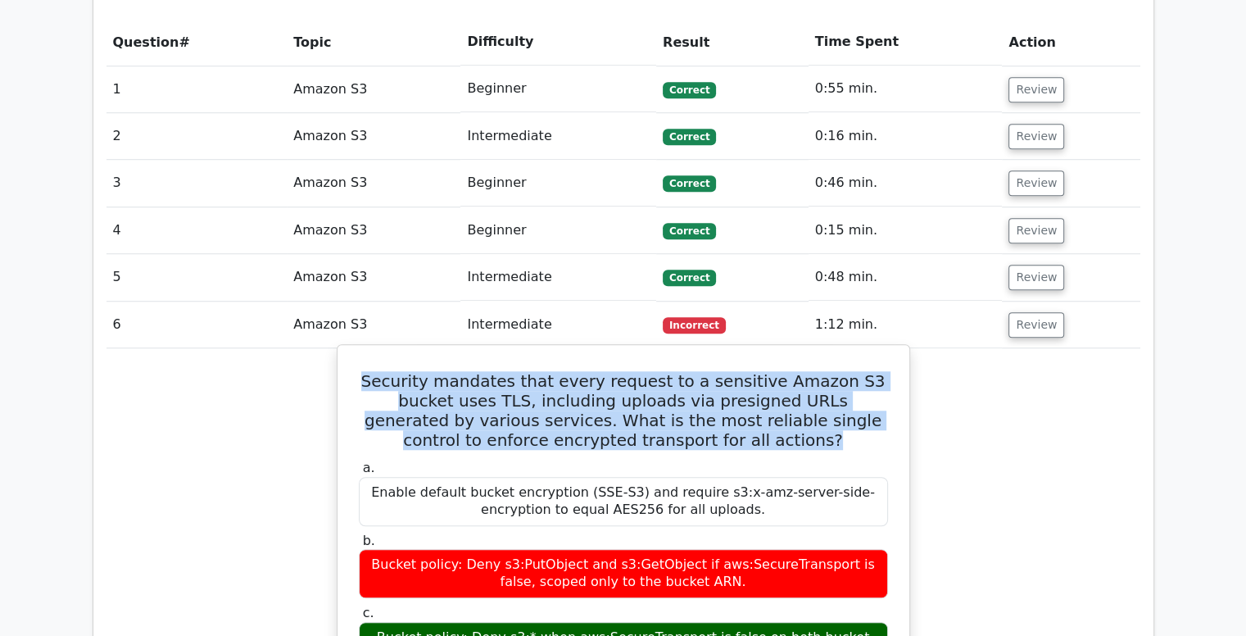
copy div "Bucket policy: Deny s3:PutObject and s3:GetObject if aws:SecureTransport is fal…"
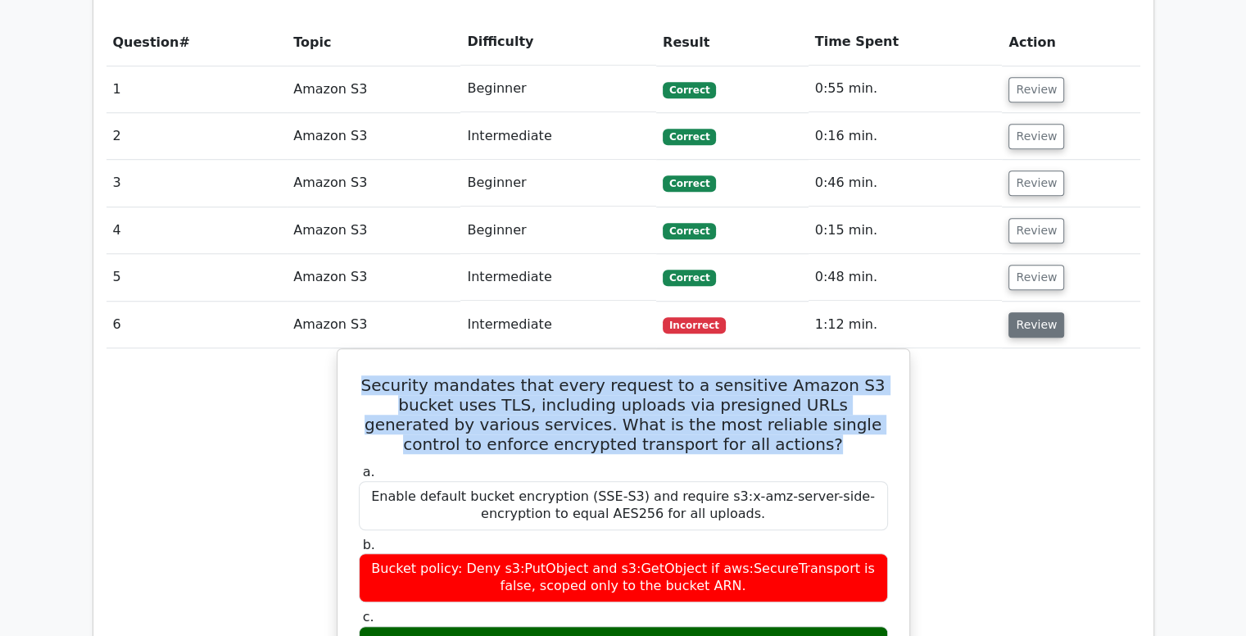
click at [1043, 312] on button "Review" at bounding box center [1036, 324] width 56 height 25
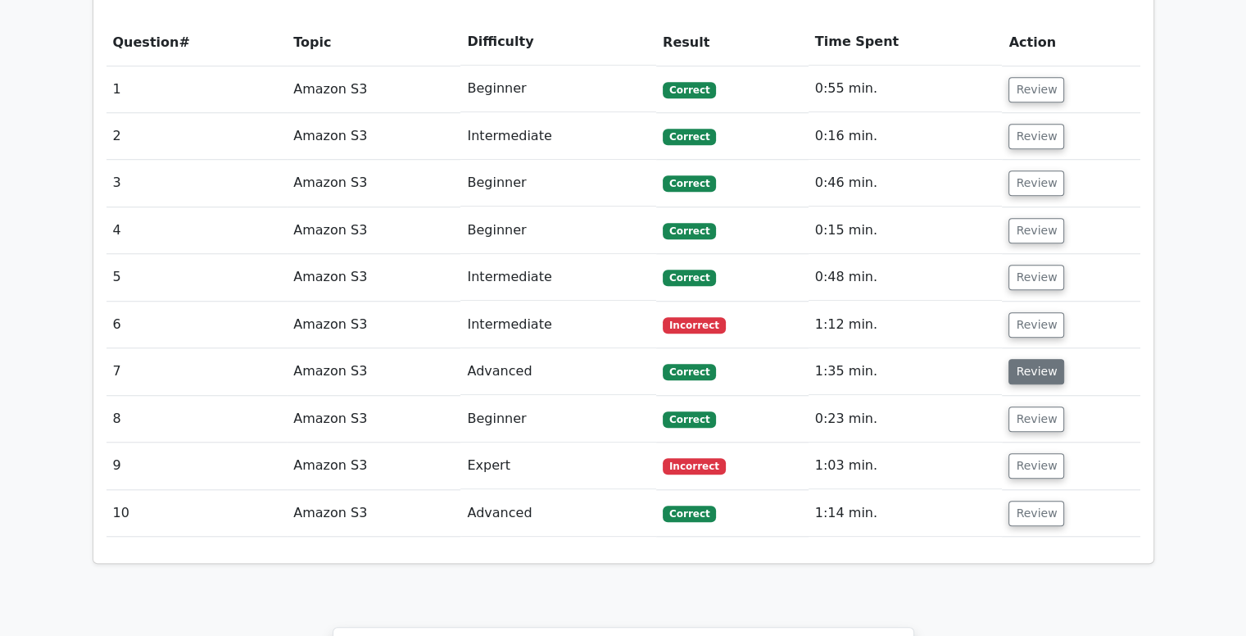
click at [1034, 359] on button "Review" at bounding box center [1036, 371] width 56 height 25
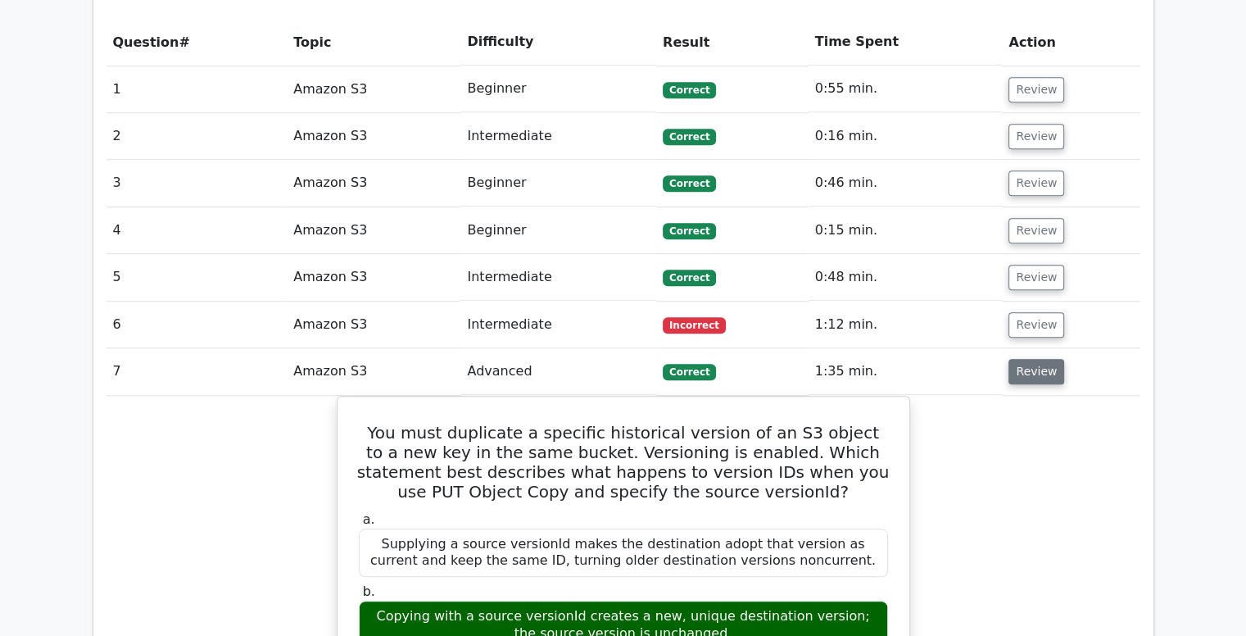
click at [1034, 359] on button "Review" at bounding box center [1036, 371] width 56 height 25
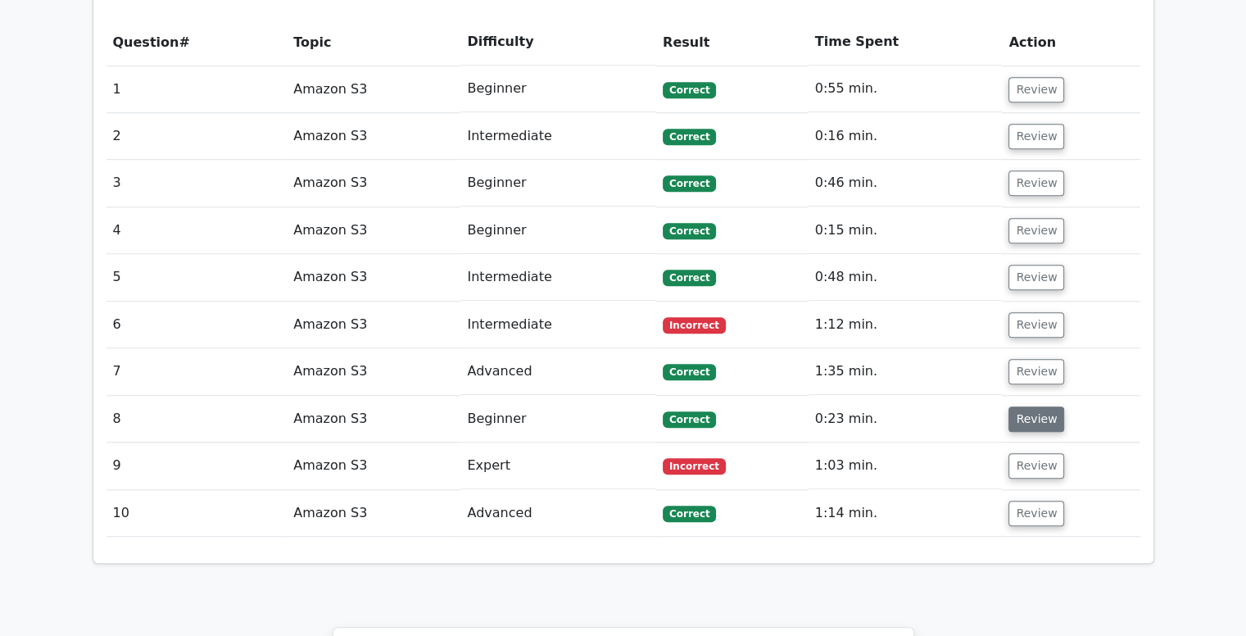
click at [1033, 406] on button "Review" at bounding box center [1036, 418] width 56 height 25
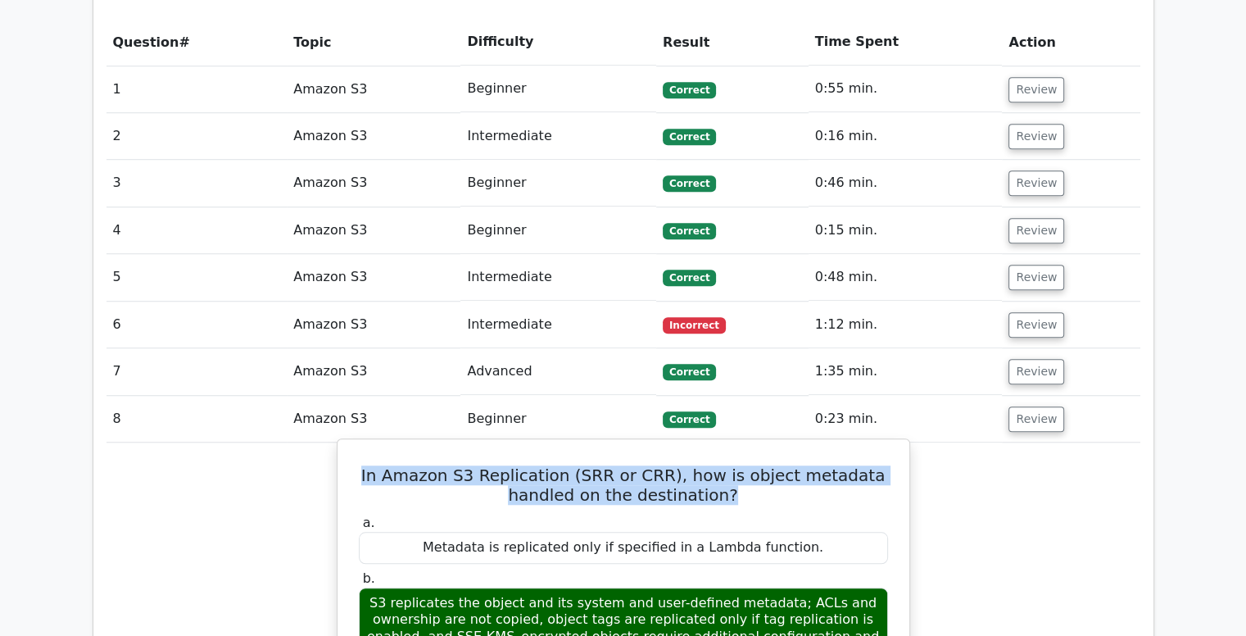
drag, startPoint x: 389, startPoint y: 394, endPoint x: 736, endPoint y: 408, distance: 347.6
click at [736, 465] on h5 "In Amazon S3 Replication (SRR or CRR), how is object metadata handled on the de…" at bounding box center [623, 484] width 533 height 39
copy h5 "In Amazon S3 Replication (SRR or CRR), how is object metadata handled on the de…"
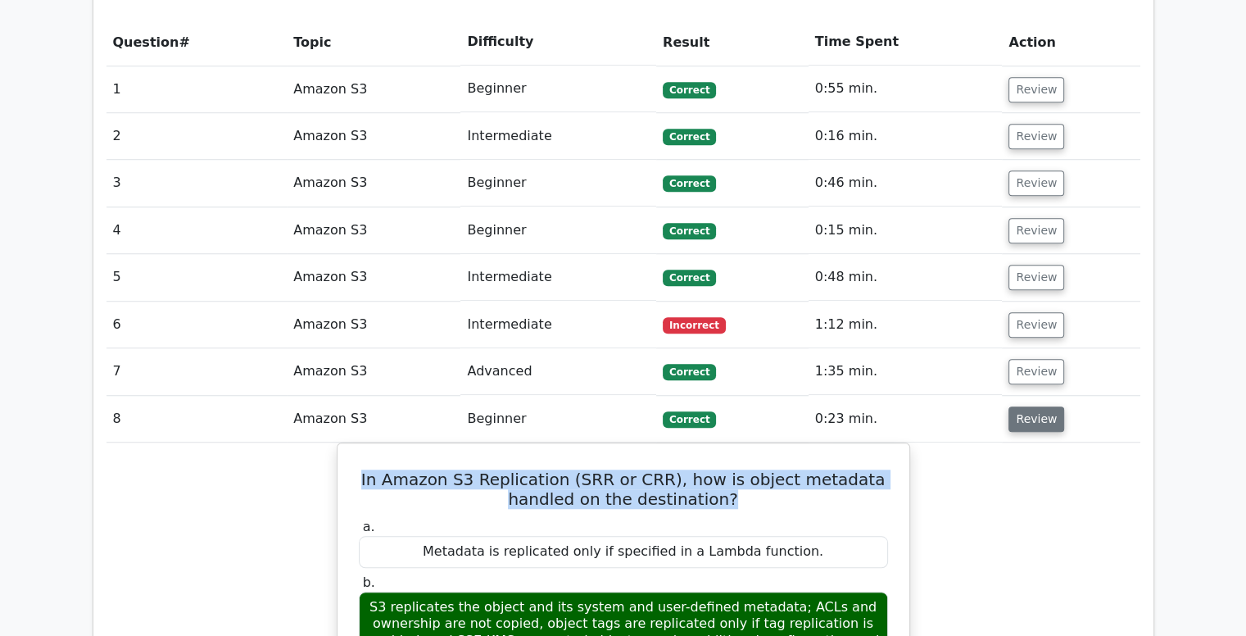
click at [1034, 406] on button "Review" at bounding box center [1036, 418] width 56 height 25
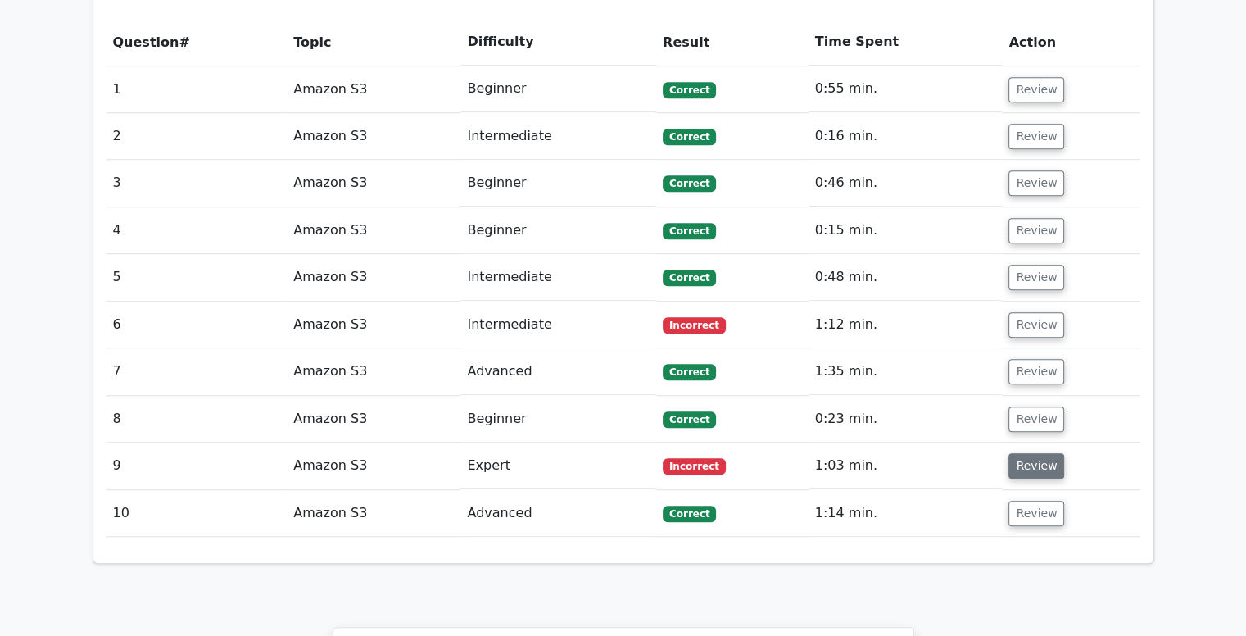
click at [1038, 453] on button "Review" at bounding box center [1036, 465] width 56 height 25
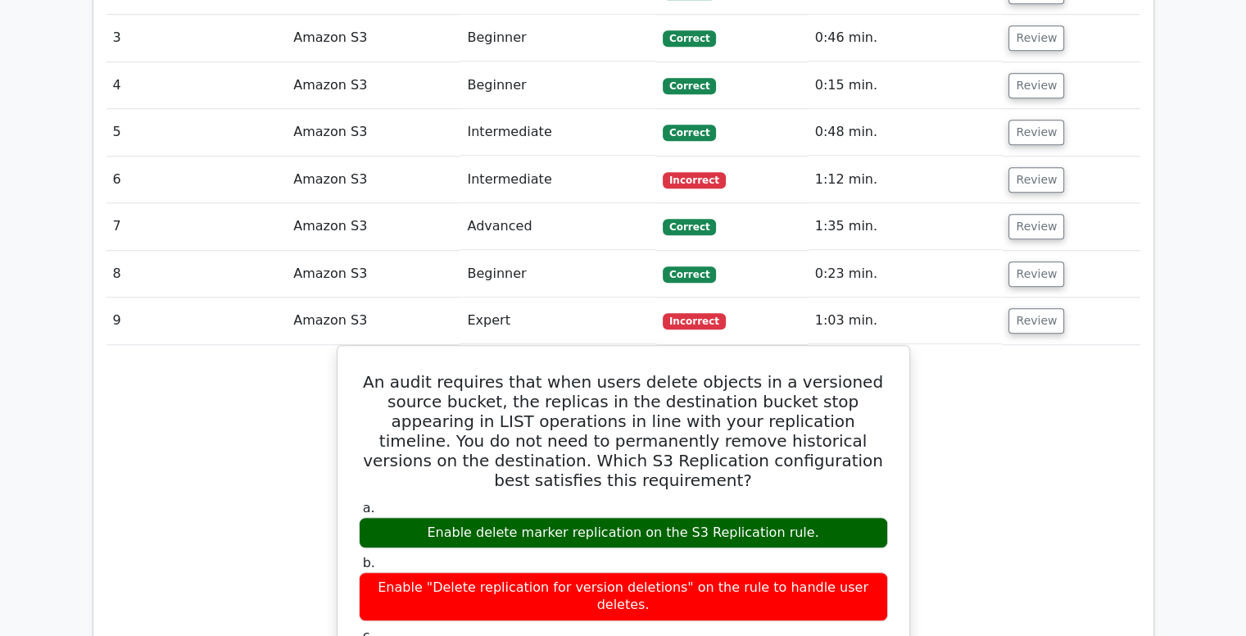
scroll to position [1415, 0]
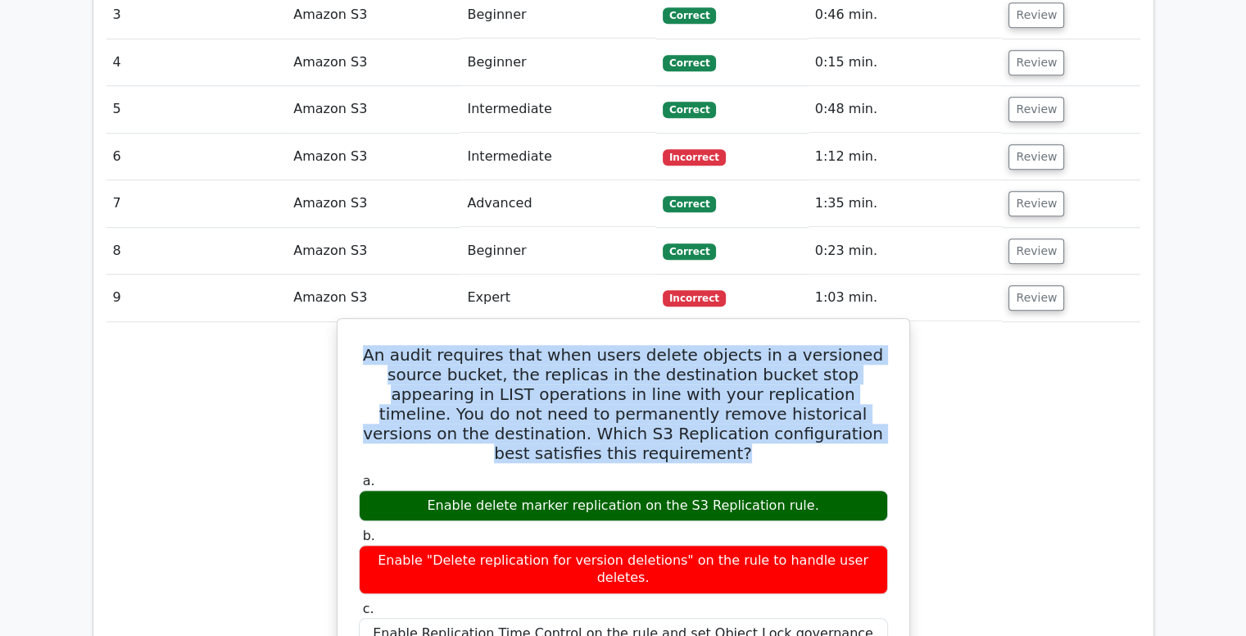
drag, startPoint x: 364, startPoint y: 273, endPoint x: 835, endPoint y: 352, distance: 477.7
click at [835, 352] on h5 "An audit requires that when users delete objects in a versioned source bucket, …" at bounding box center [623, 404] width 533 height 118
copy h5 "An audit requires that when users delete objects in a versioned source bucket, …"
